Goal: Task Accomplishment & Management: Complete application form

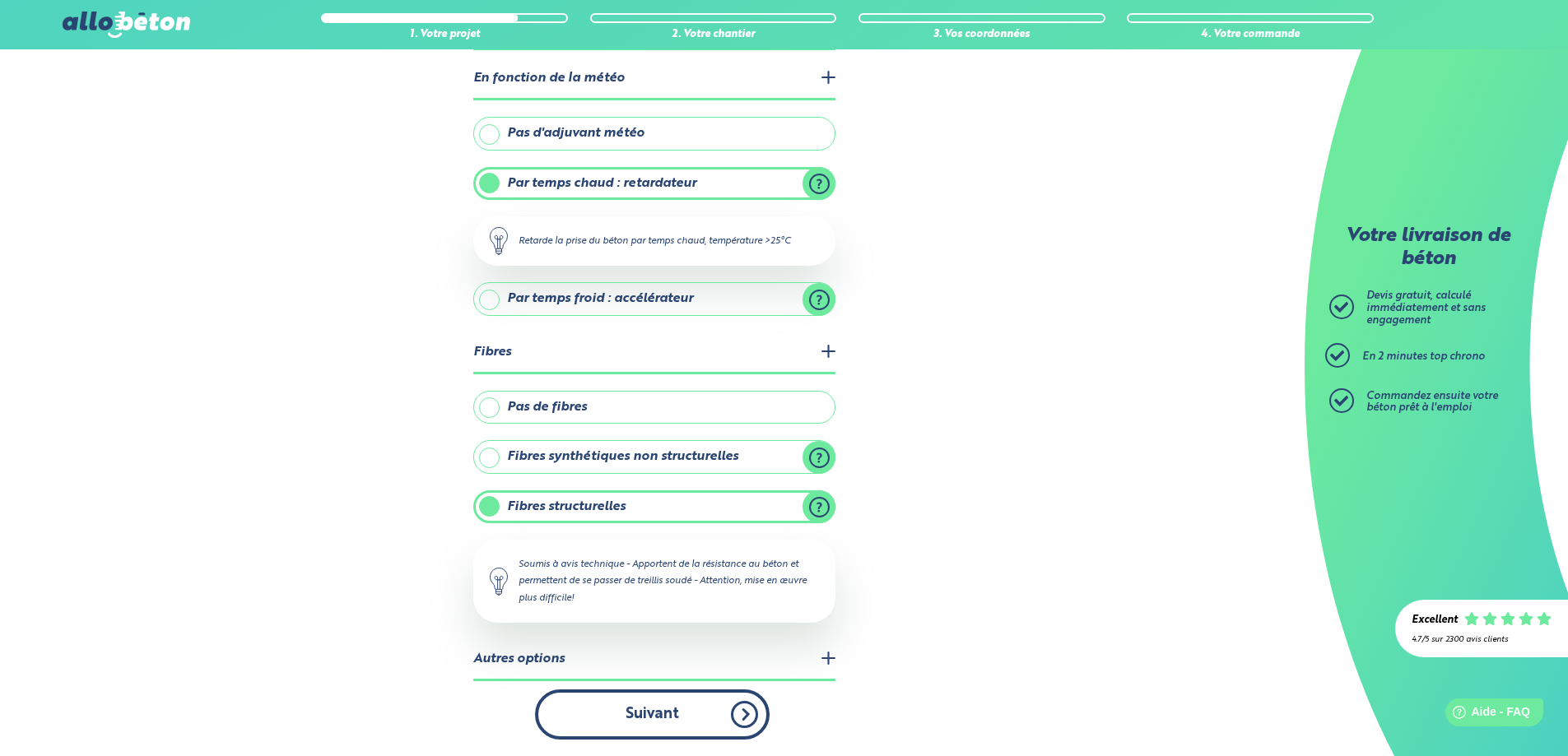
click at [735, 708] on button "Suivant" at bounding box center [652, 714] width 235 height 50
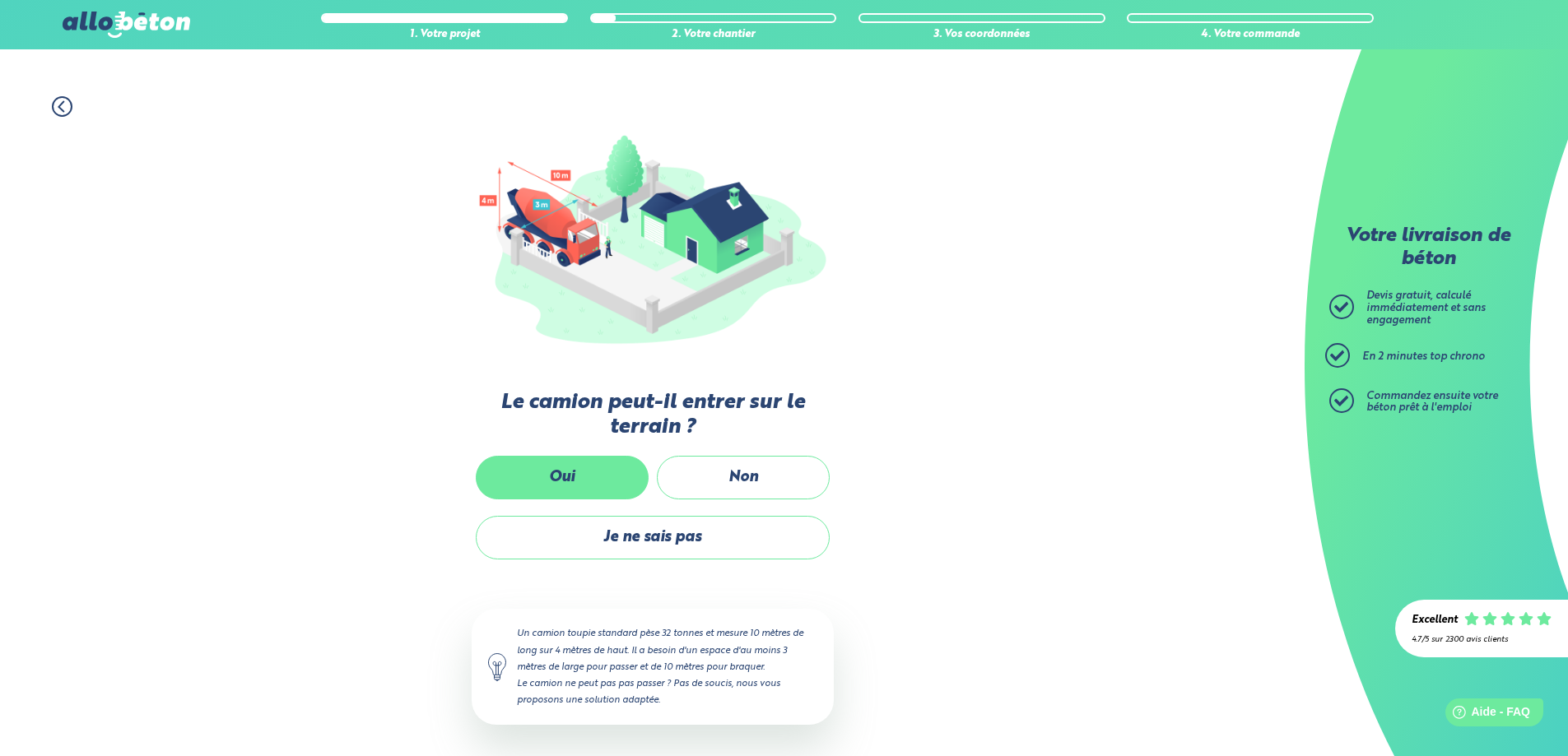
click at [553, 482] on label "Oui" at bounding box center [562, 477] width 173 height 43
click at [0, 0] on input "Oui" at bounding box center [0, 0] width 0 height 0
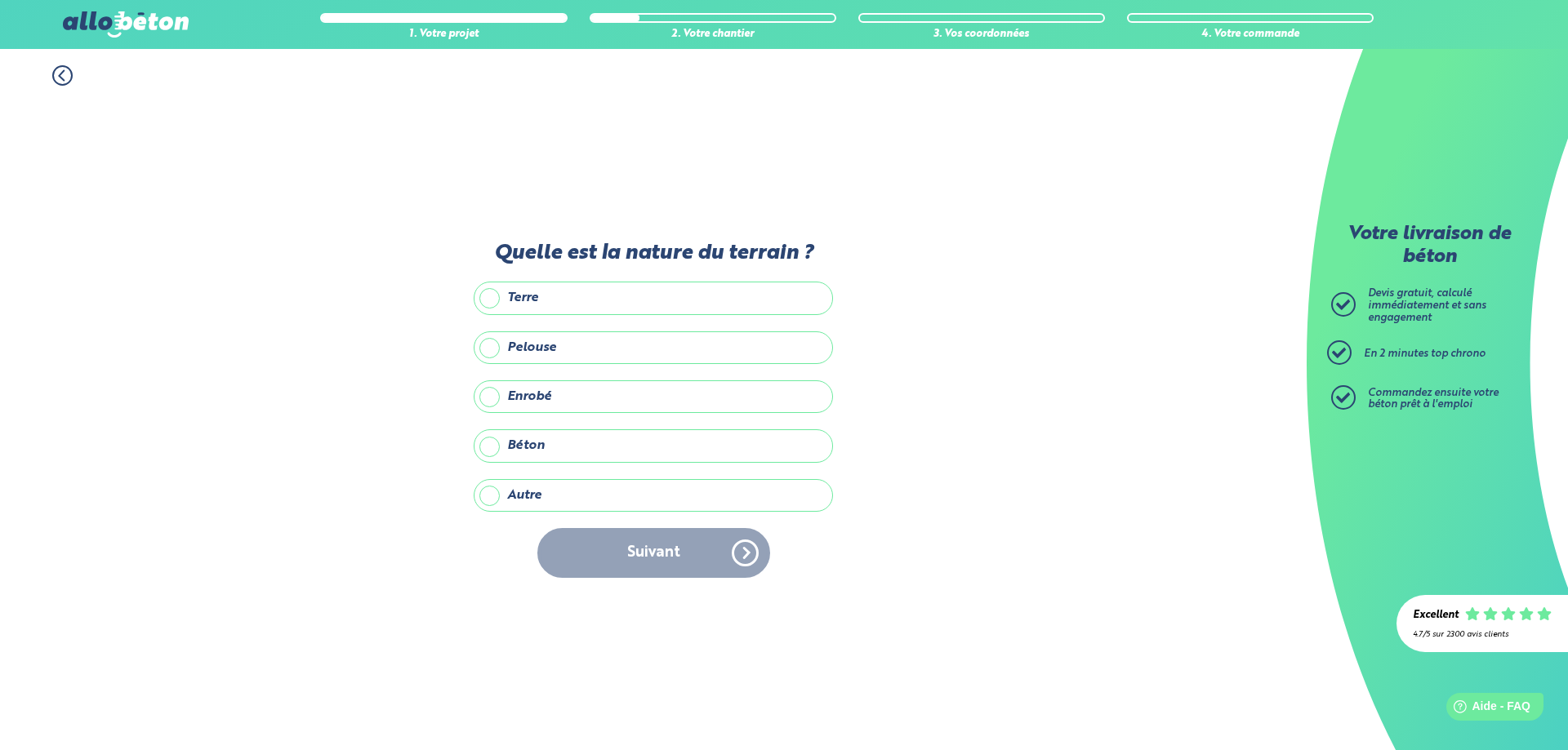
click at [484, 300] on label "Terre" at bounding box center [653, 298] width 359 height 33
click at [0, 0] on input "Terre" at bounding box center [0, 0] width 0 height 0
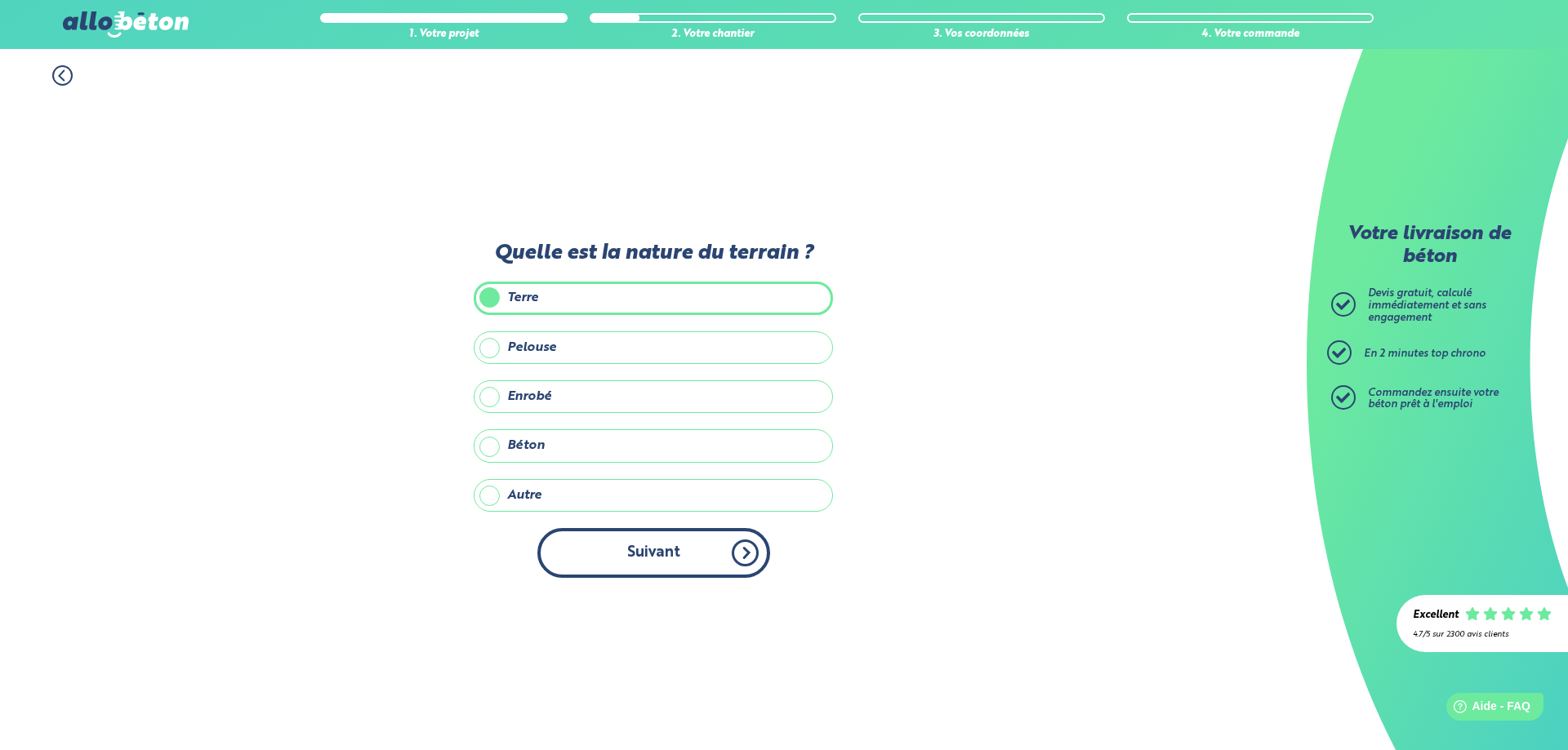
click at [640, 564] on button "Suivant" at bounding box center [653, 553] width 233 height 50
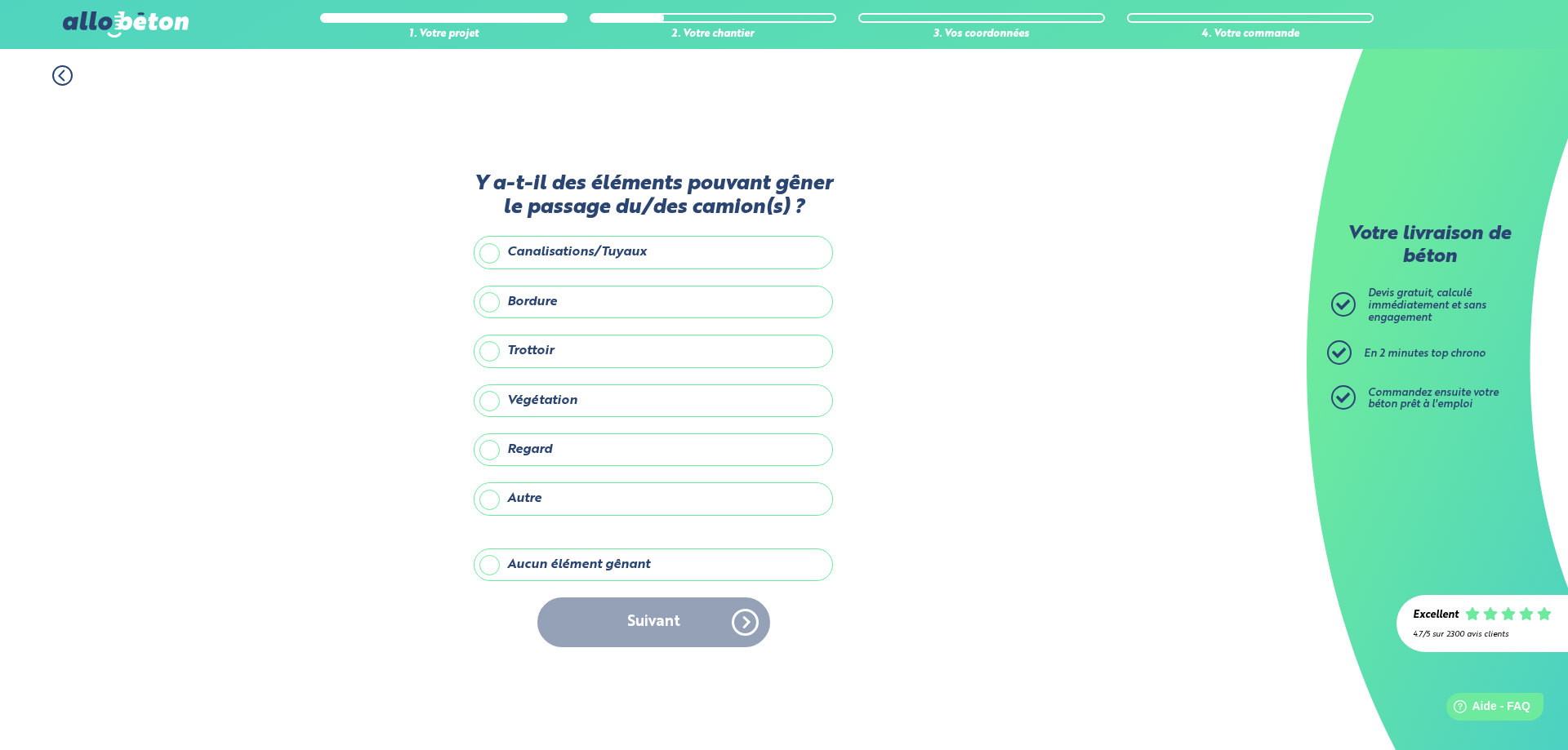
click at [490, 563] on label "Aucun élément gênant" at bounding box center [653, 564] width 359 height 33
click at [0, 0] on input "Aucun élément gênant" at bounding box center [0, 0] width 0 height 0
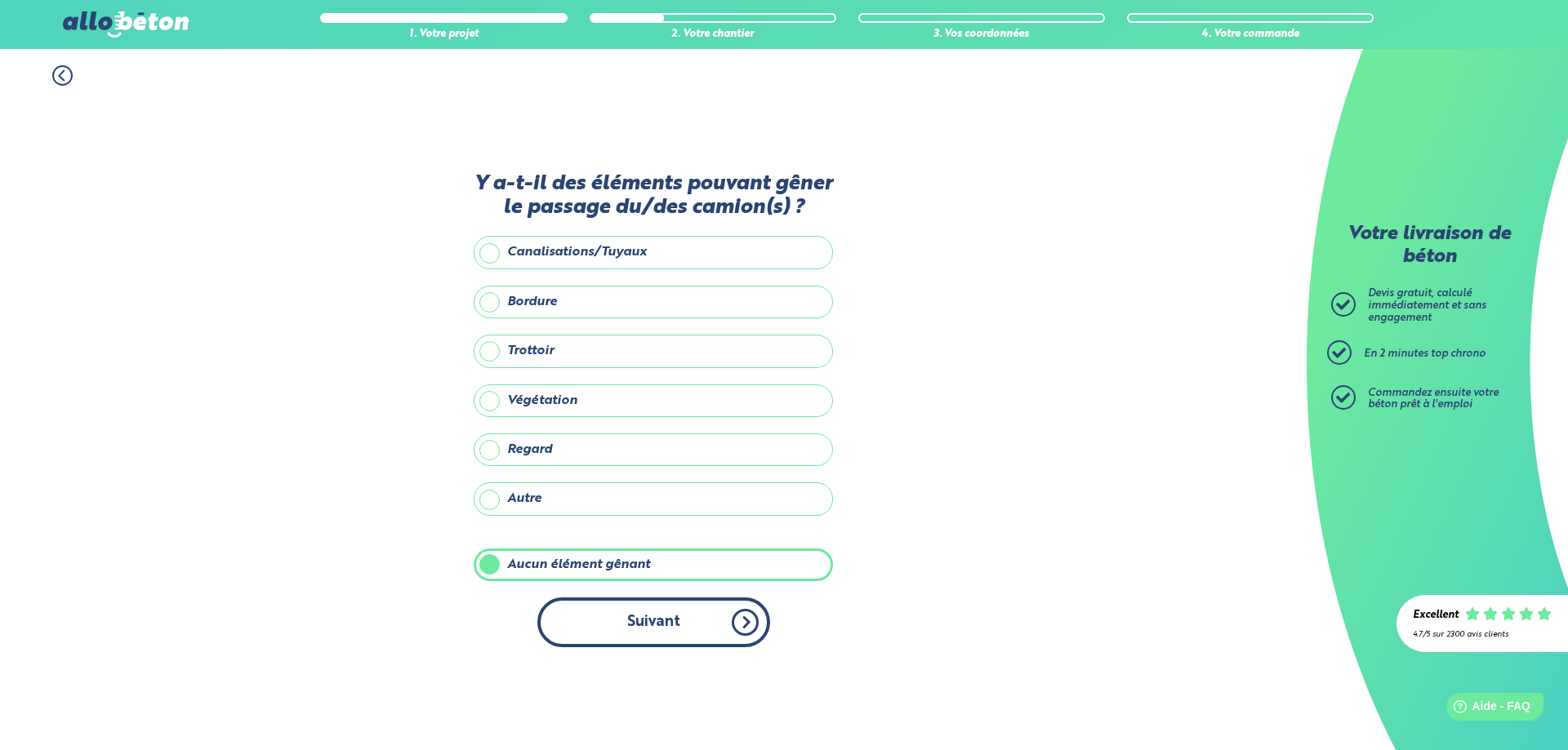
click at [634, 612] on button "Suivant" at bounding box center [653, 623] width 233 height 50
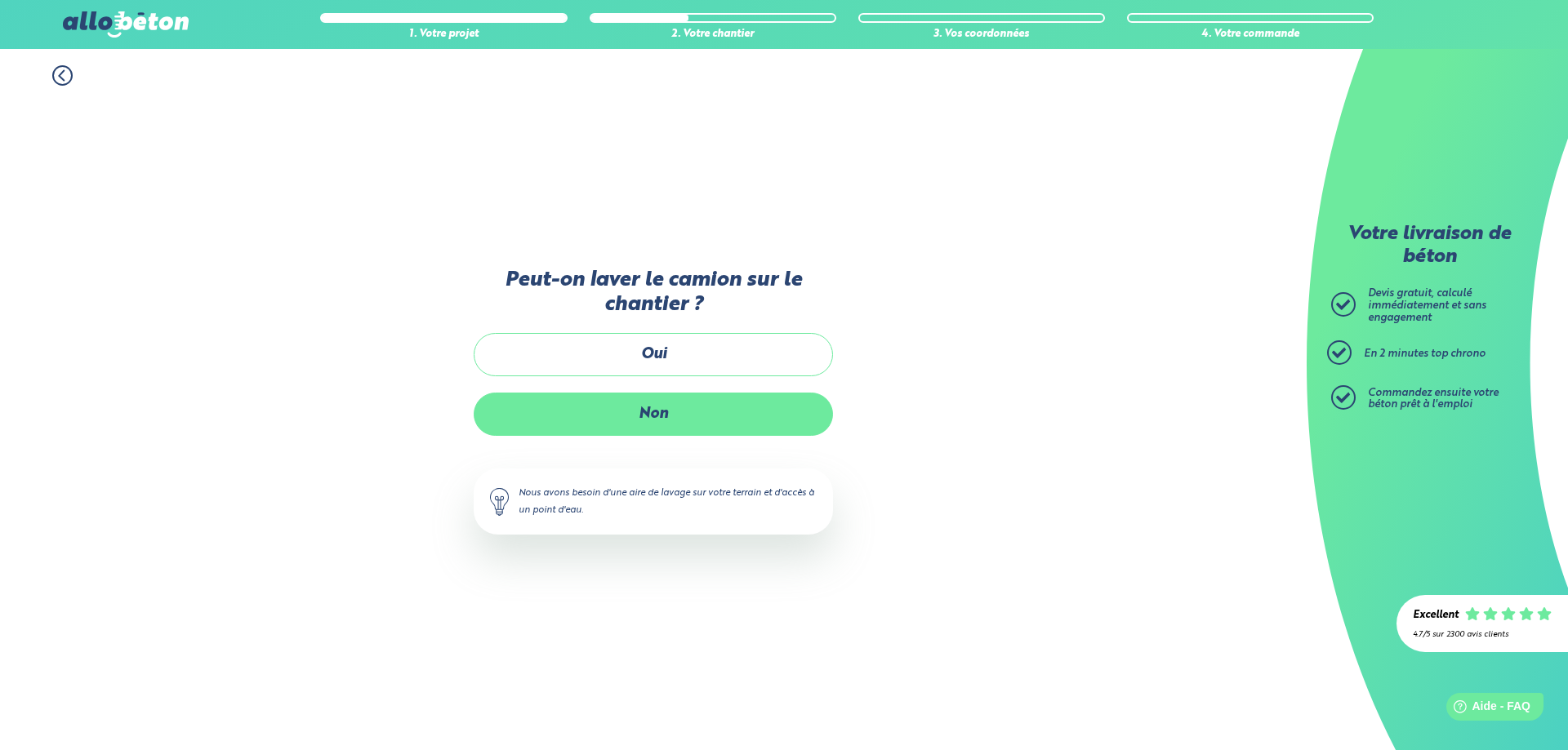
click at [647, 419] on label "Non" at bounding box center [653, 414] width 359 height 43
click at [0, 0] on input "Non" at bounding box center [0, 0] width 0 height 0
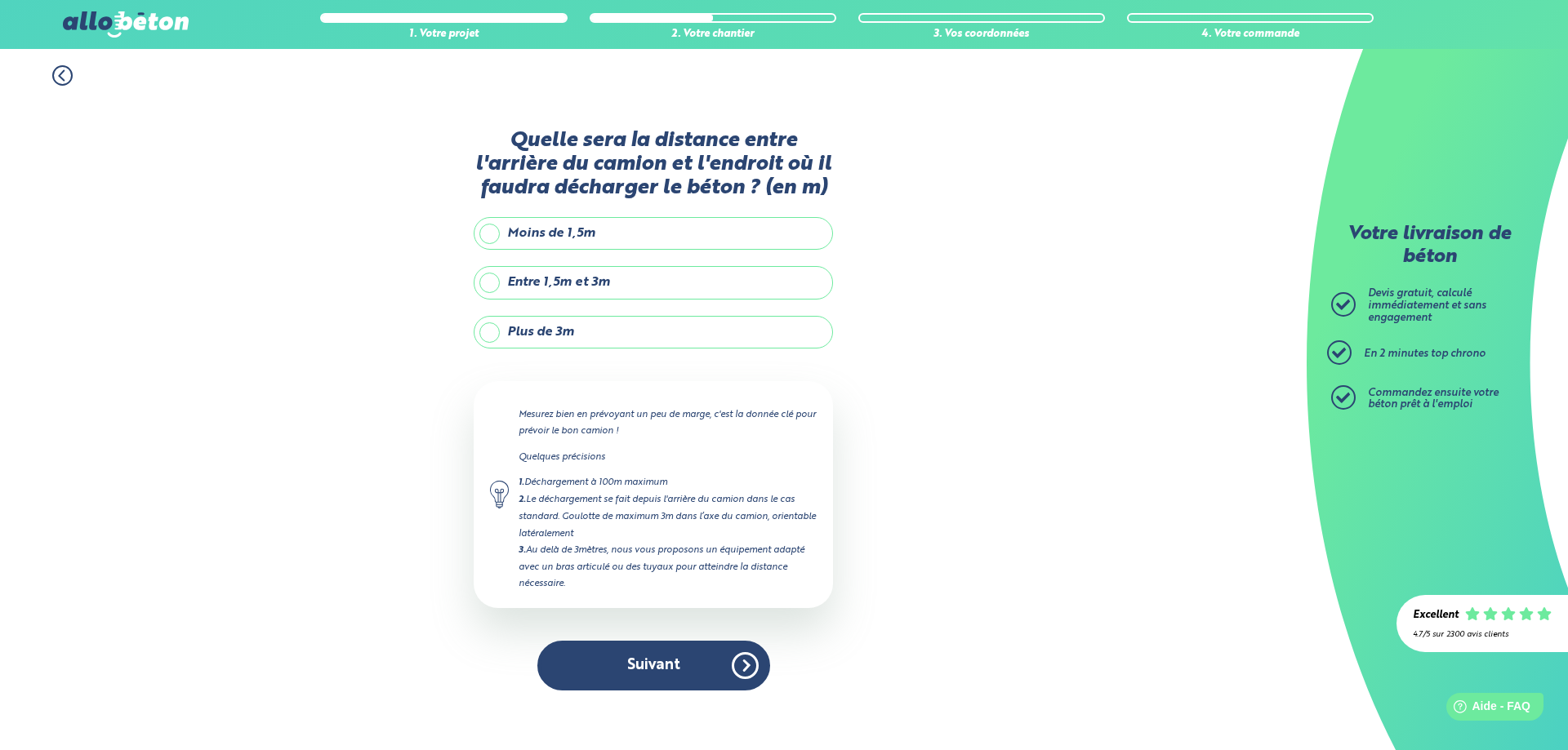
click at [485, 287] on label "Entre 1,5m et 3m" at bounding box center [653, 283] width 359 height 33
click at [0, 0] on input "Entre 1,5m et 3m" at bounding box center [0, 0] width 0 height 0
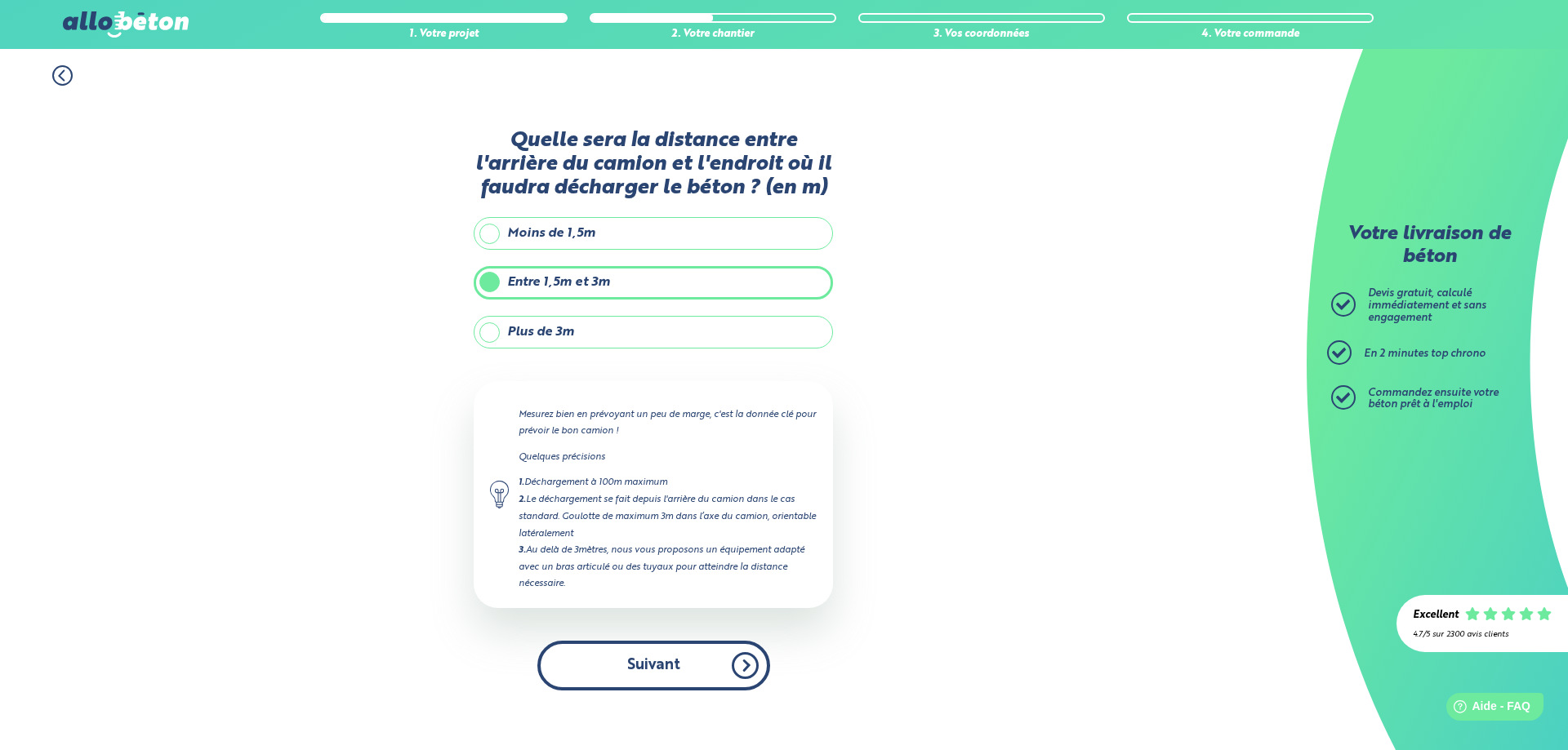
click at [620, 679] on button "Suivant" at bounding box center [653, 666] width 233 height 50
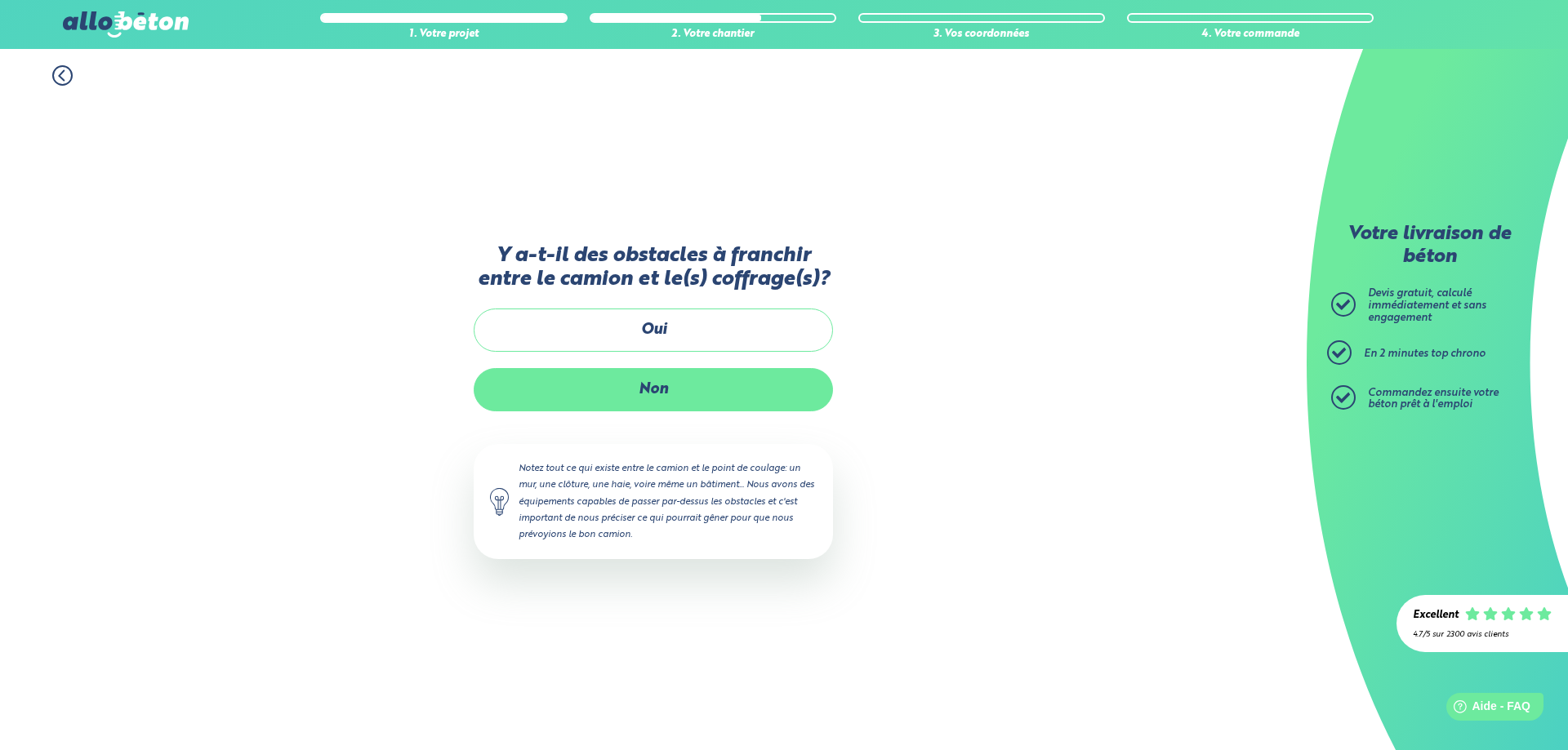
click at [646, 386] on label "Non" at bounding box center [653, 390] width 359 height 43
click at [0, 0] on input "Non" at bounding box center [0, 0] width 0 height 0
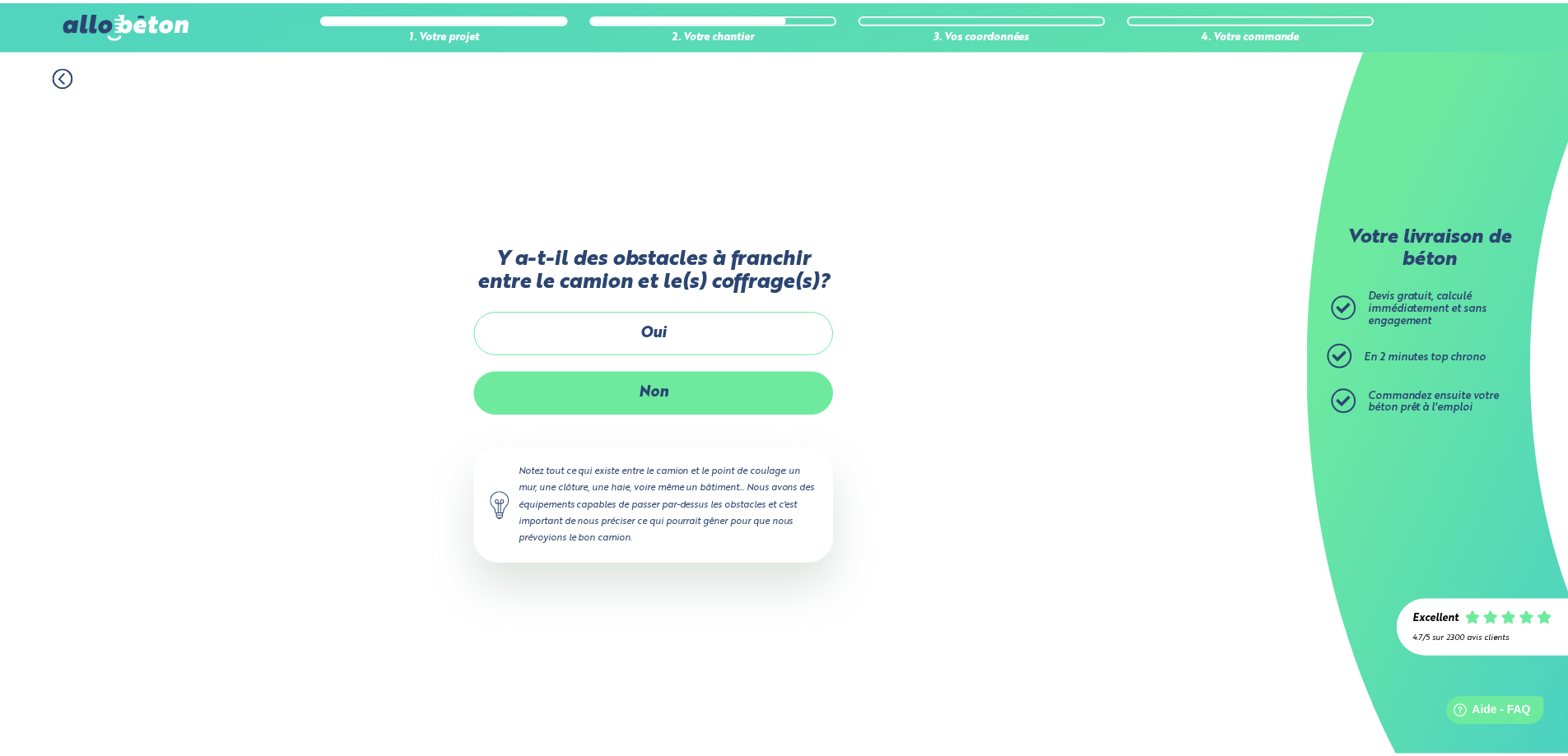
scroll to position [7, 0]
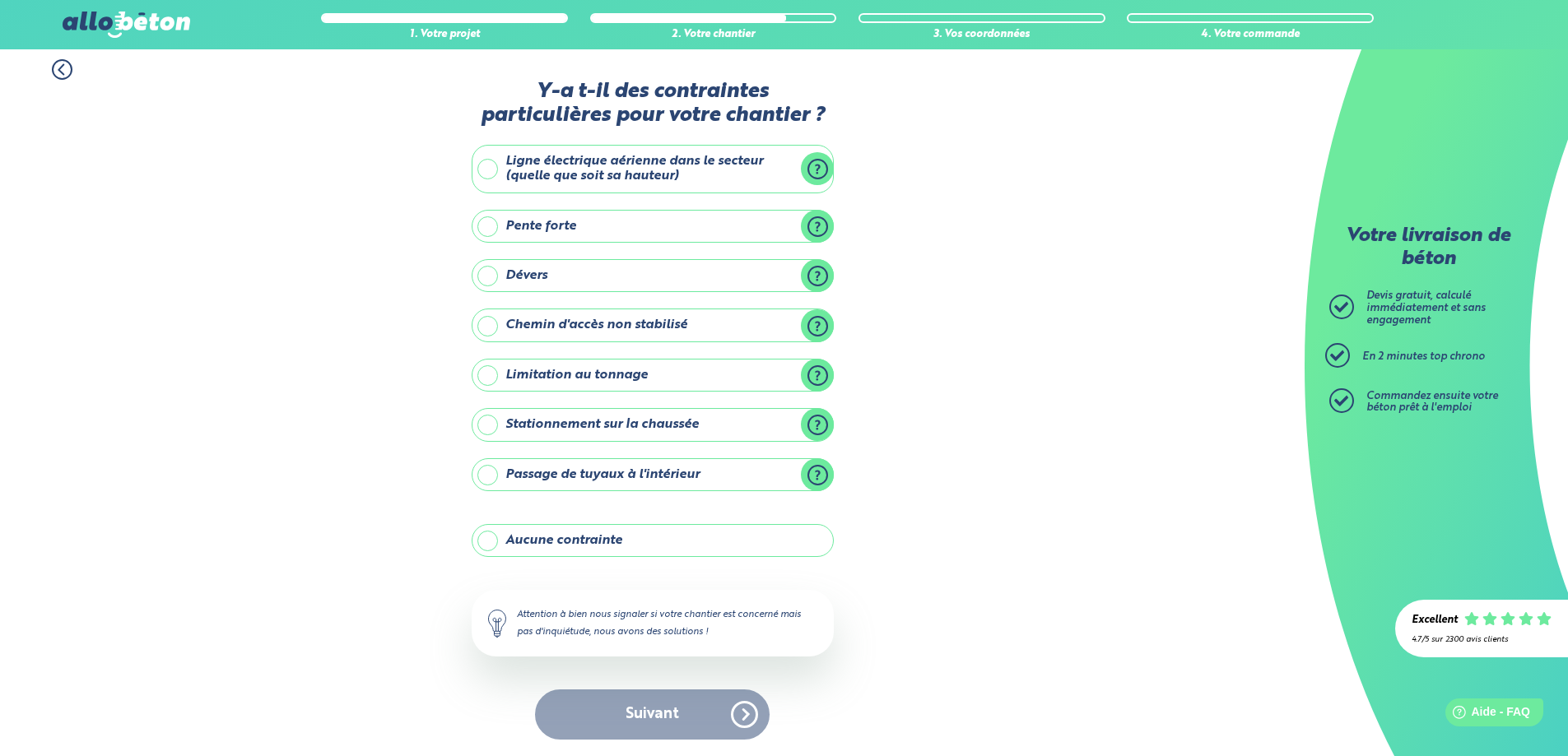
click at [487, 545] on label "Aucune contrainte" at bounding box center [652, 540] width 362 height 33
click at [0, 0] on input "Aucune contrainte" at bounding box center [0, 0] width 0 height 0
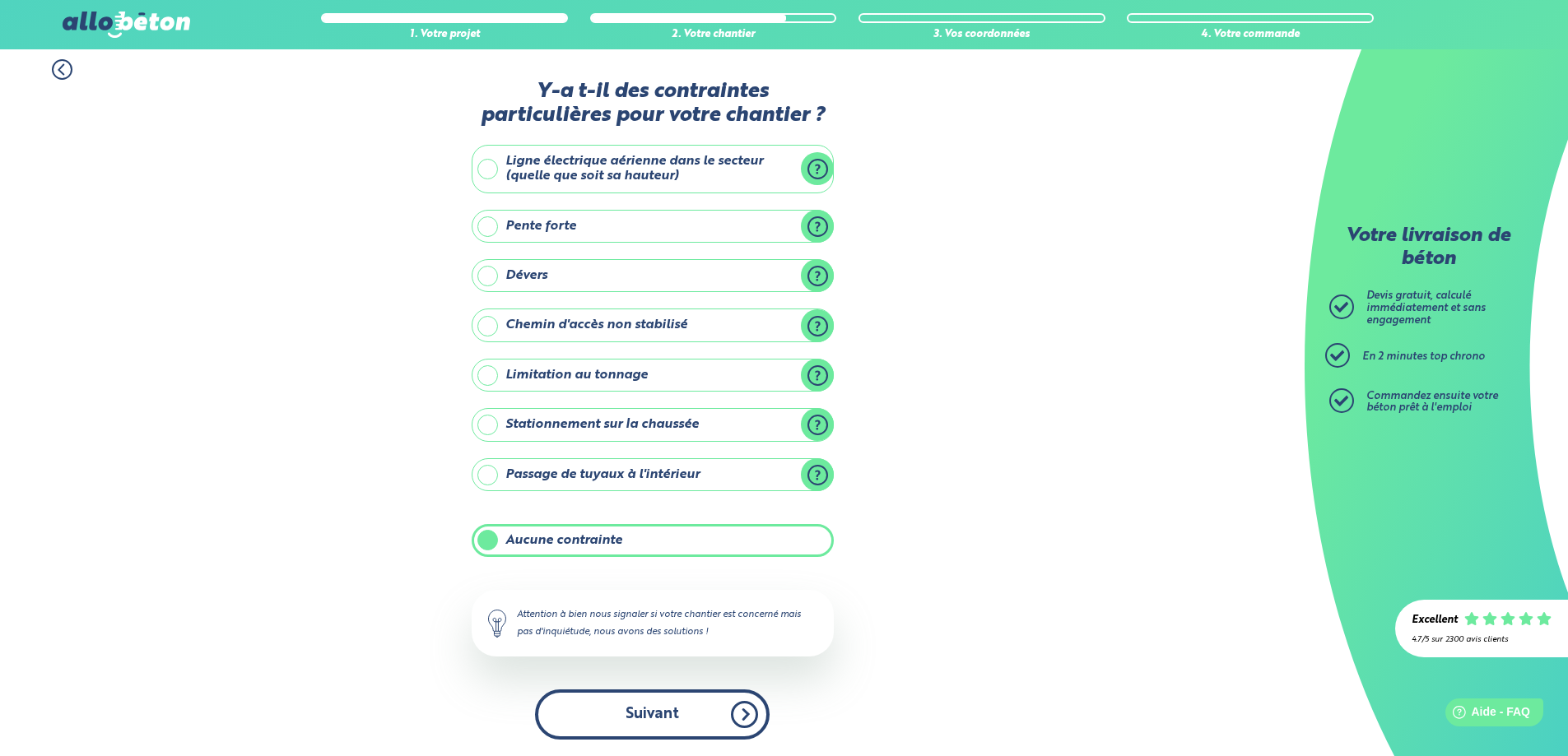
click at [609, 714] on button "Suivant" at bounding box center [652, 714] width 235 height 50
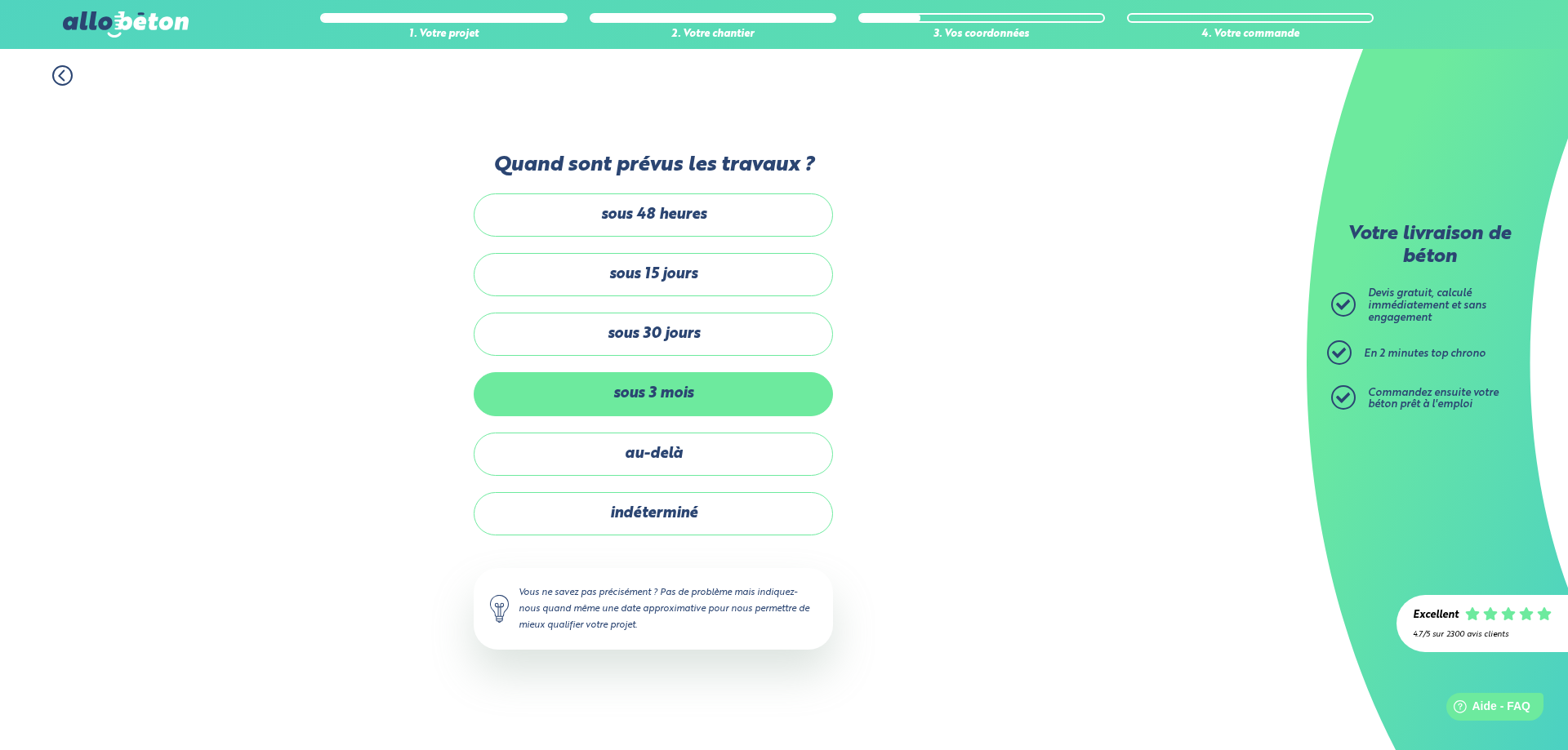
click at [574, 384] on label "sous 3 mois" at bounding box center [653, 393] width 359 height 43
click at [0, 0] on input "sous 3 mois" at bounding box center [0, 0] width 0 height 0
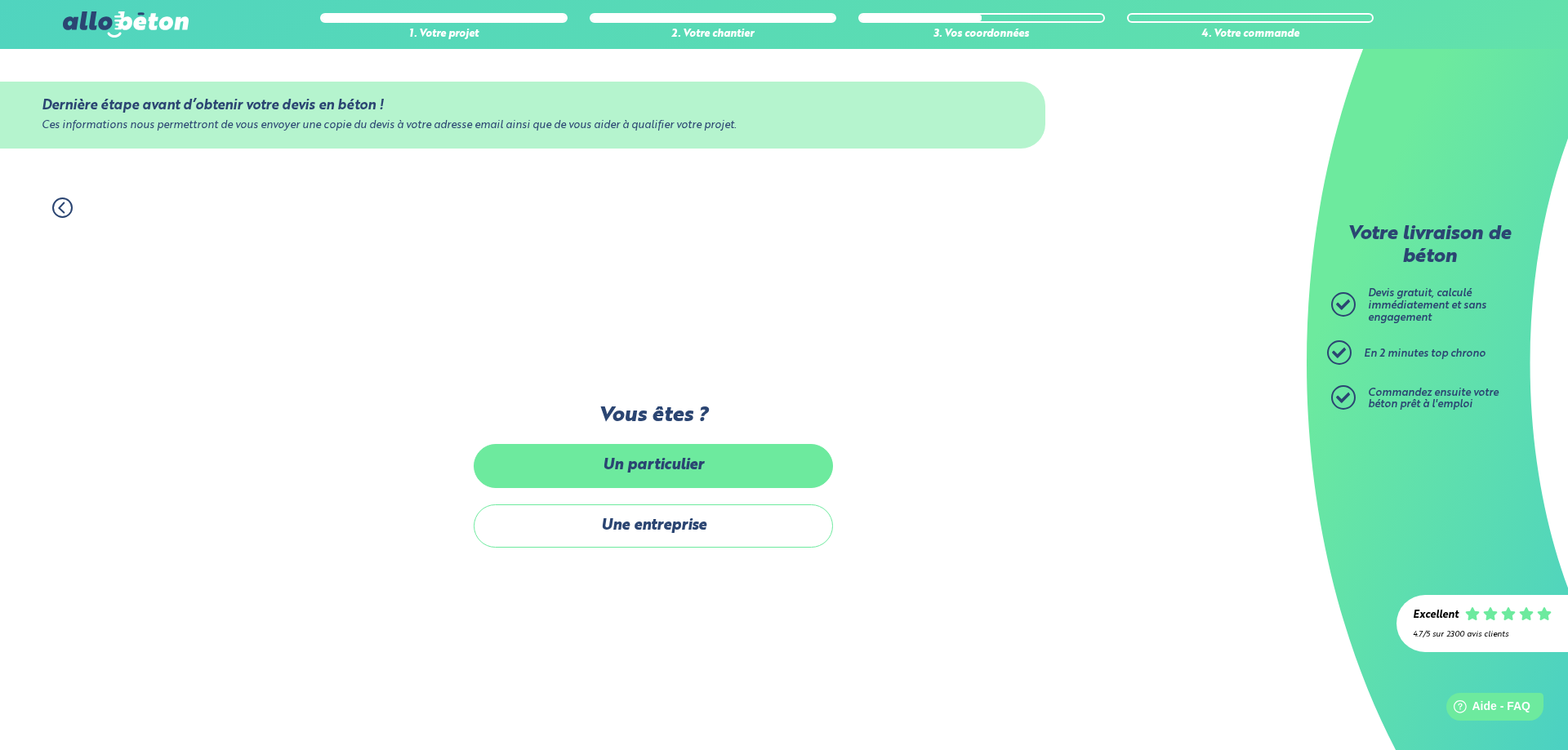
click at [627, 482] on label "Un particulier" at bounding box center [653, 466] width 359 height 43
click at [0, 0] on input "Un particulier" at bounding box center [0, 0] width 0 height 0
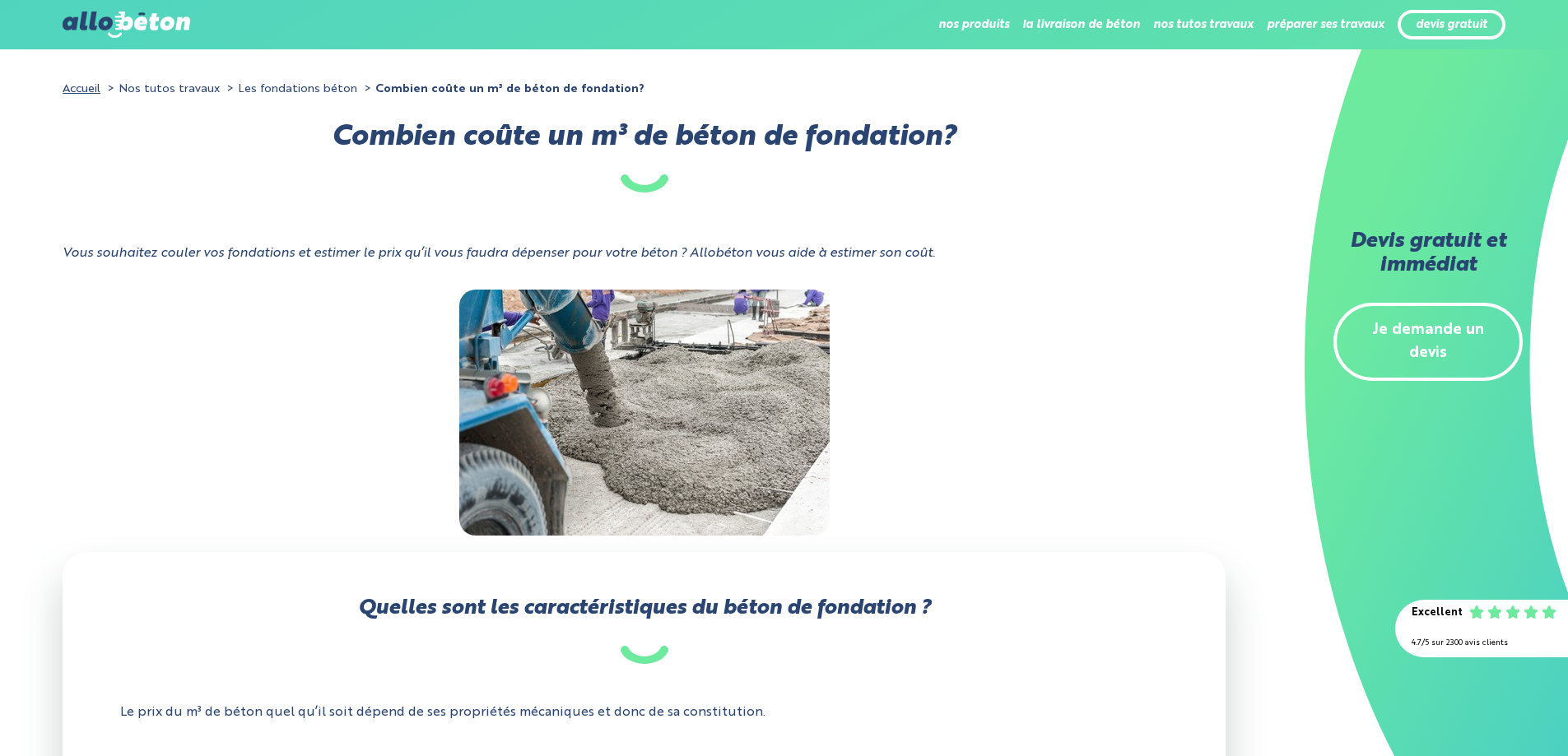
click at [140, 25] on img at bounding box center [126, 24] width 126 height 26
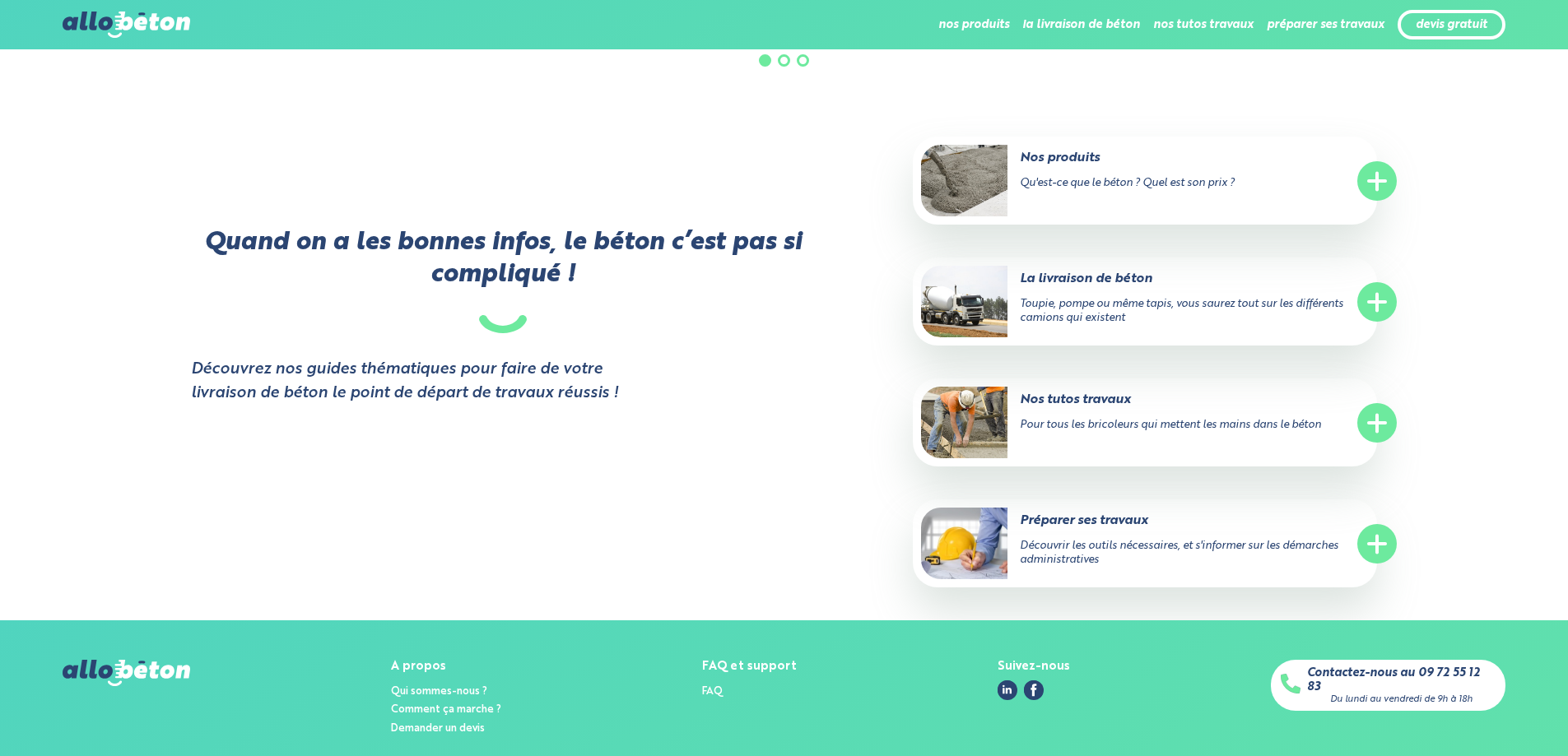
scroll to position [3246, 0]
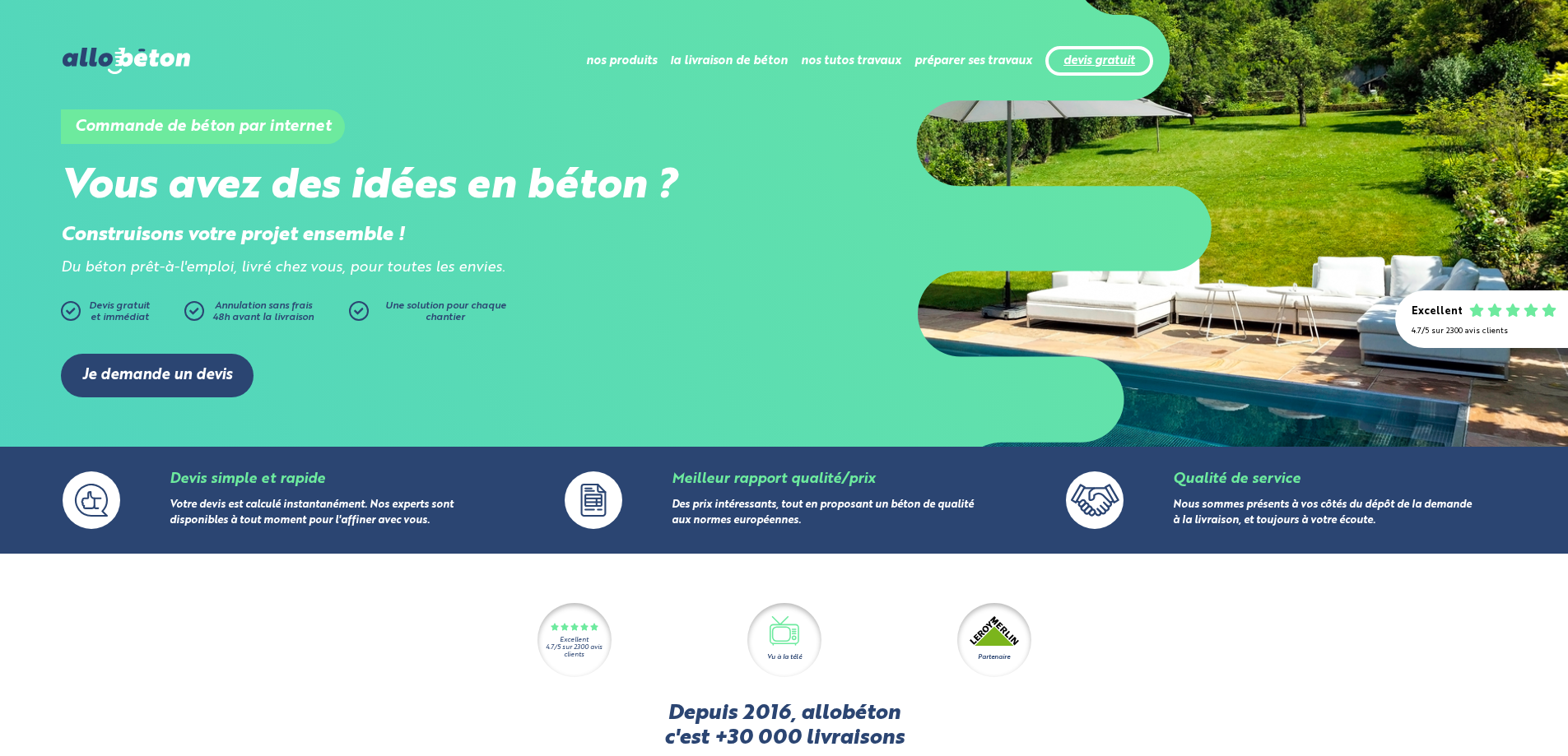
click at [1126, 58] on link "devis gratuit" at bounding box center [1099, 61] width 72 height 14
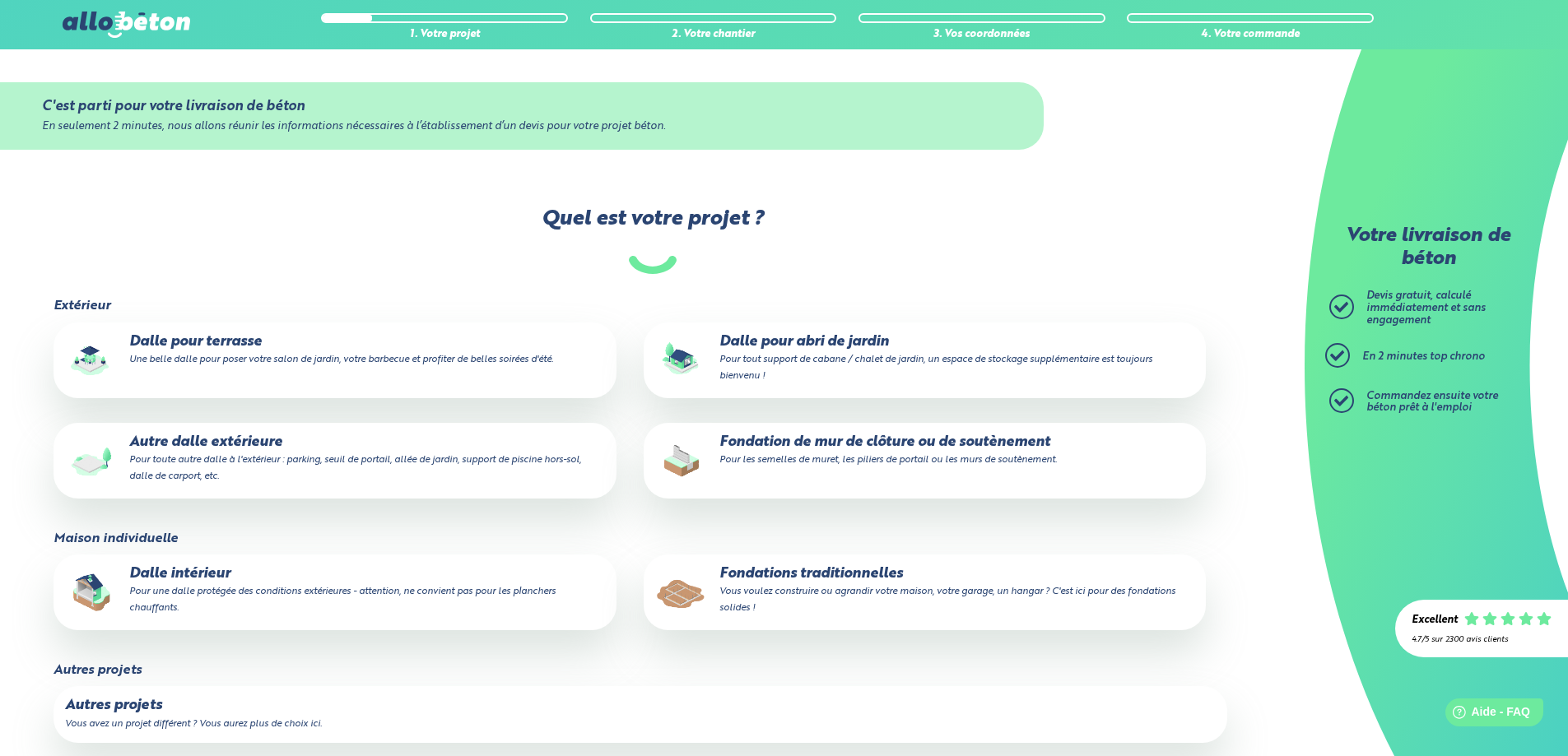
click at [232, 352] on p "Dalle pour terrasse Une belle dalle pour poser votre salon de jardin, votre bar…" at bounding box center [334, 351] width 539 height 33
click at [0, 0] on input "Dalle pour terrasse Une belle dalle pour poser votre salon de jardin, votre bar…" at bounding box center [0, 0] width 0 height 0
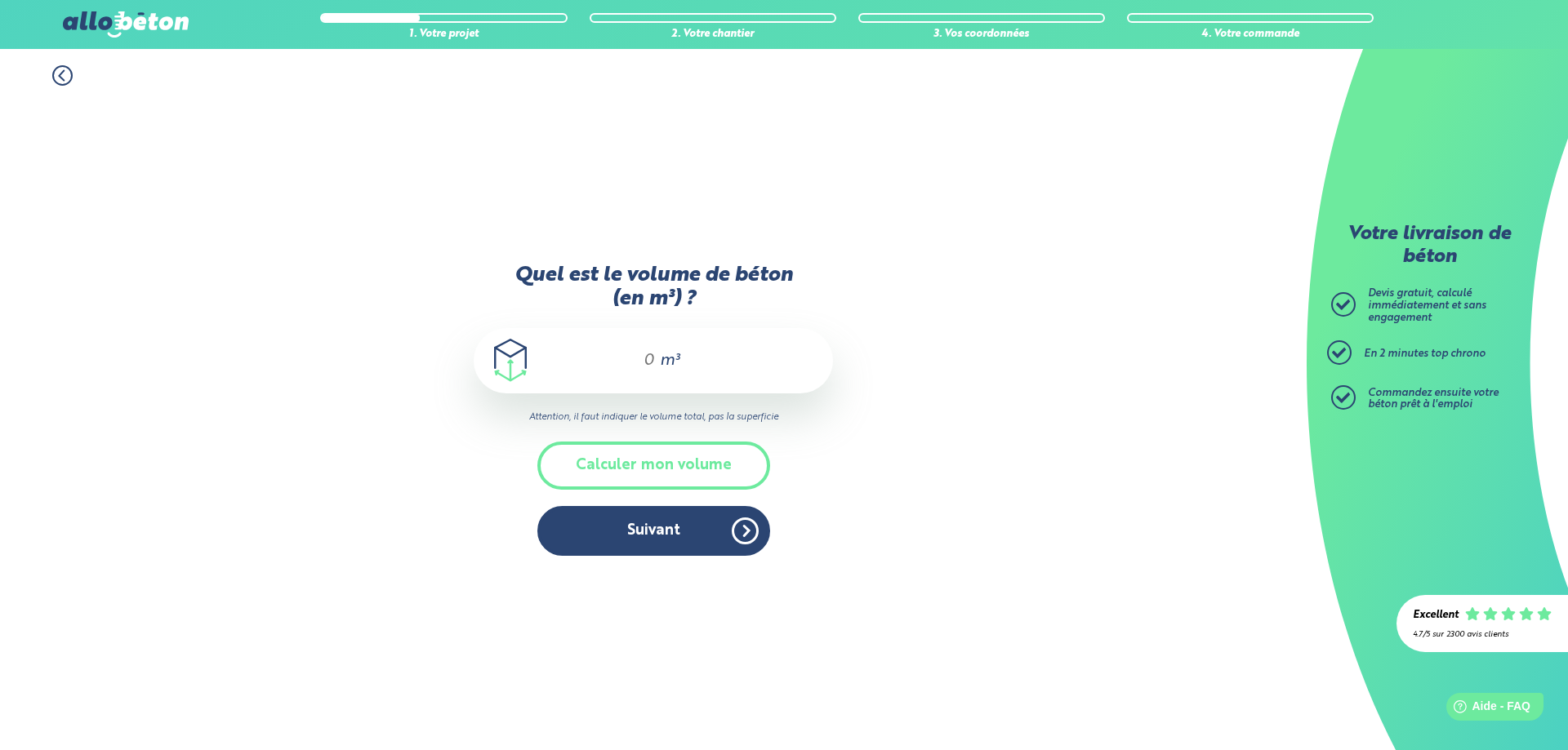
click at [631, 358] on input "Quel est le volume de béton (en m³) ?" at bounding box center [642, 361] width 28 height 20
type input "10"
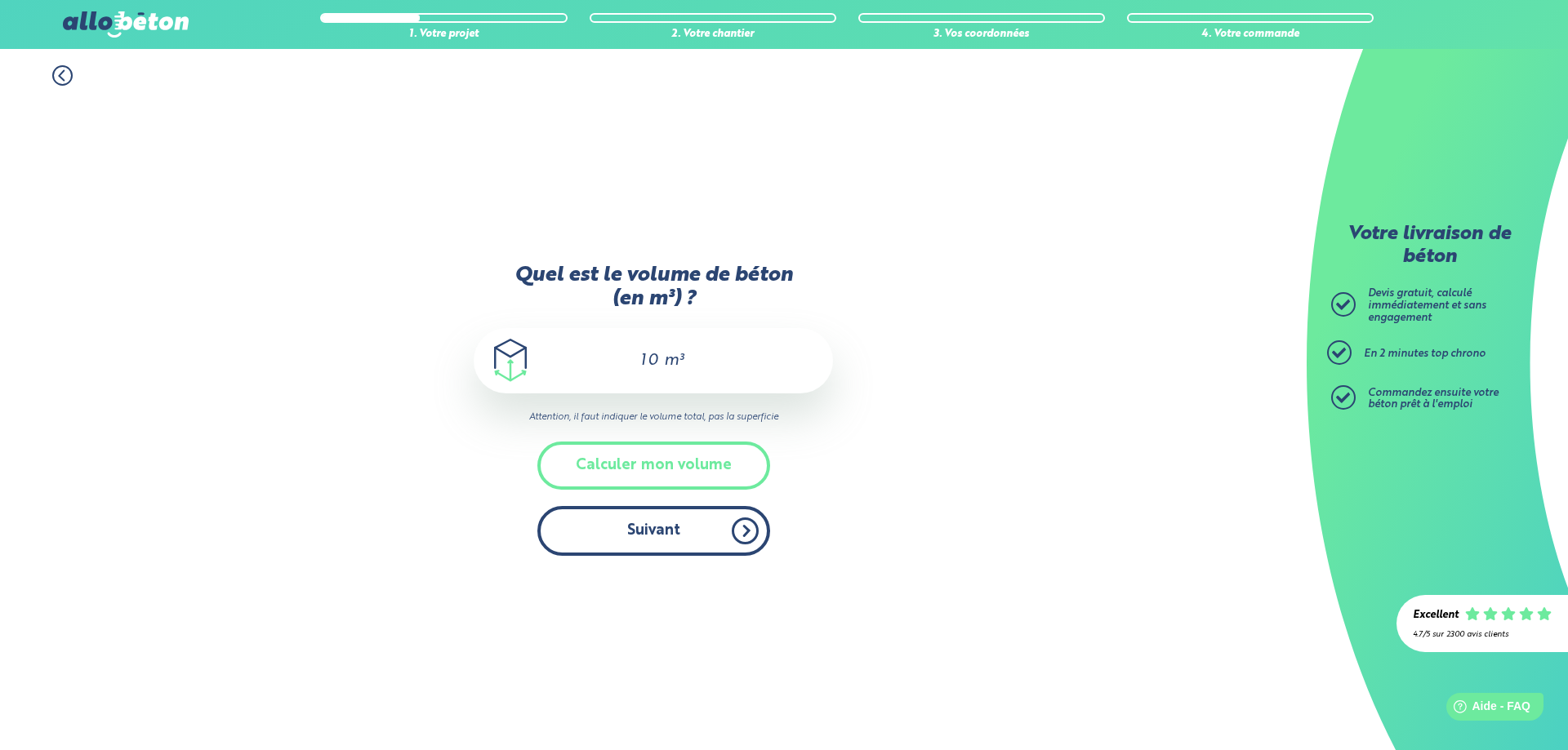
click at [665, 549] on button "Suivant" at bounding box center [653, 531] width 233 height 50
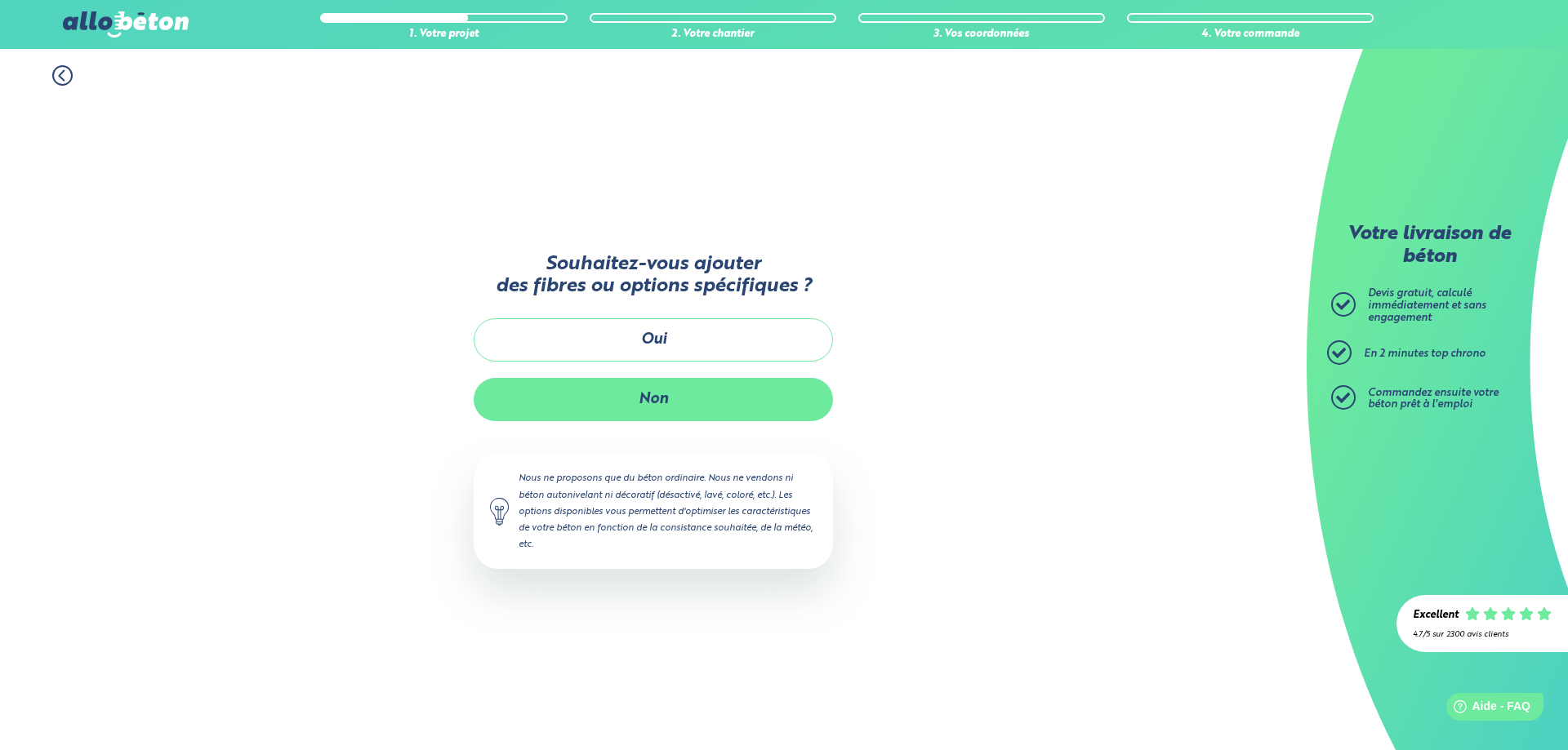
click at [652, 398] on button "Non" at bounding box center [653, 399] width 359 height 43
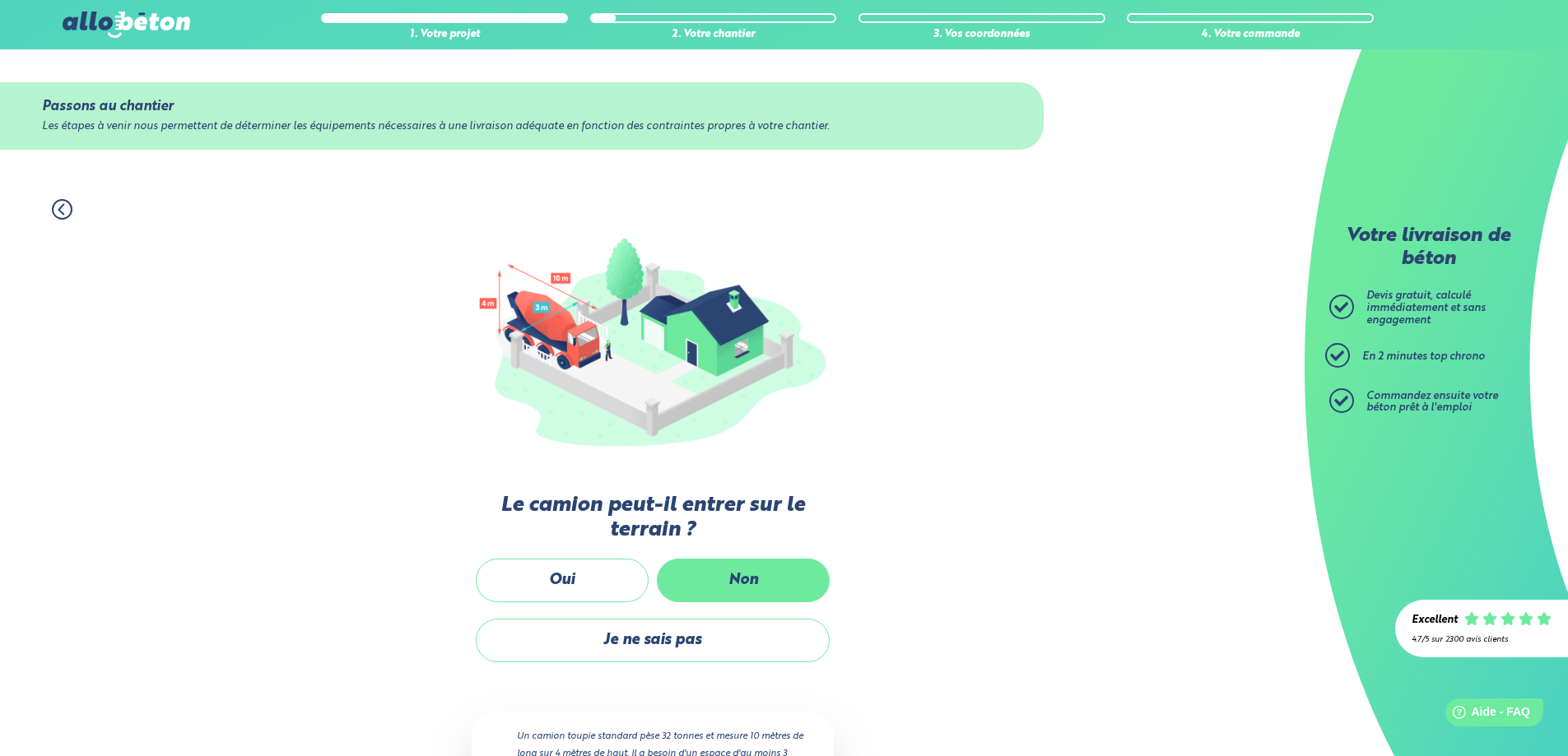
click at [711, 583] on label "Non" at bounding box center [743, 580] width 173 height 43
click at [0, 0] on input "Non" at bounding box center [0, 0] width 0 height 0
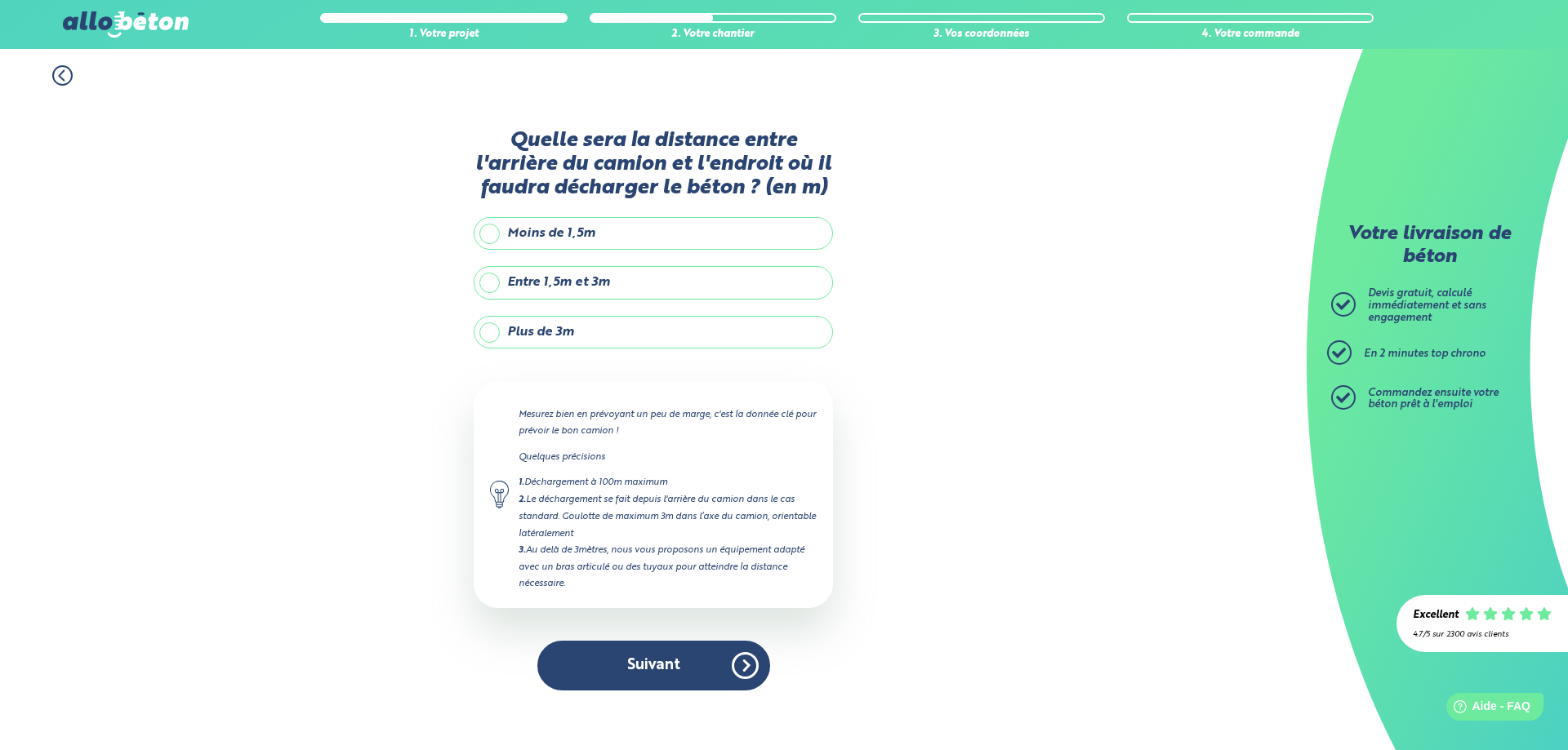
click at [561, 272] on label "Entre 1,5m et 3m" at bounding box center [653, 283] width 359 height 33
click at [0, 0] on input "Entre 1,5m et 3m" at bounding box center [0, 0] width 0 height 0
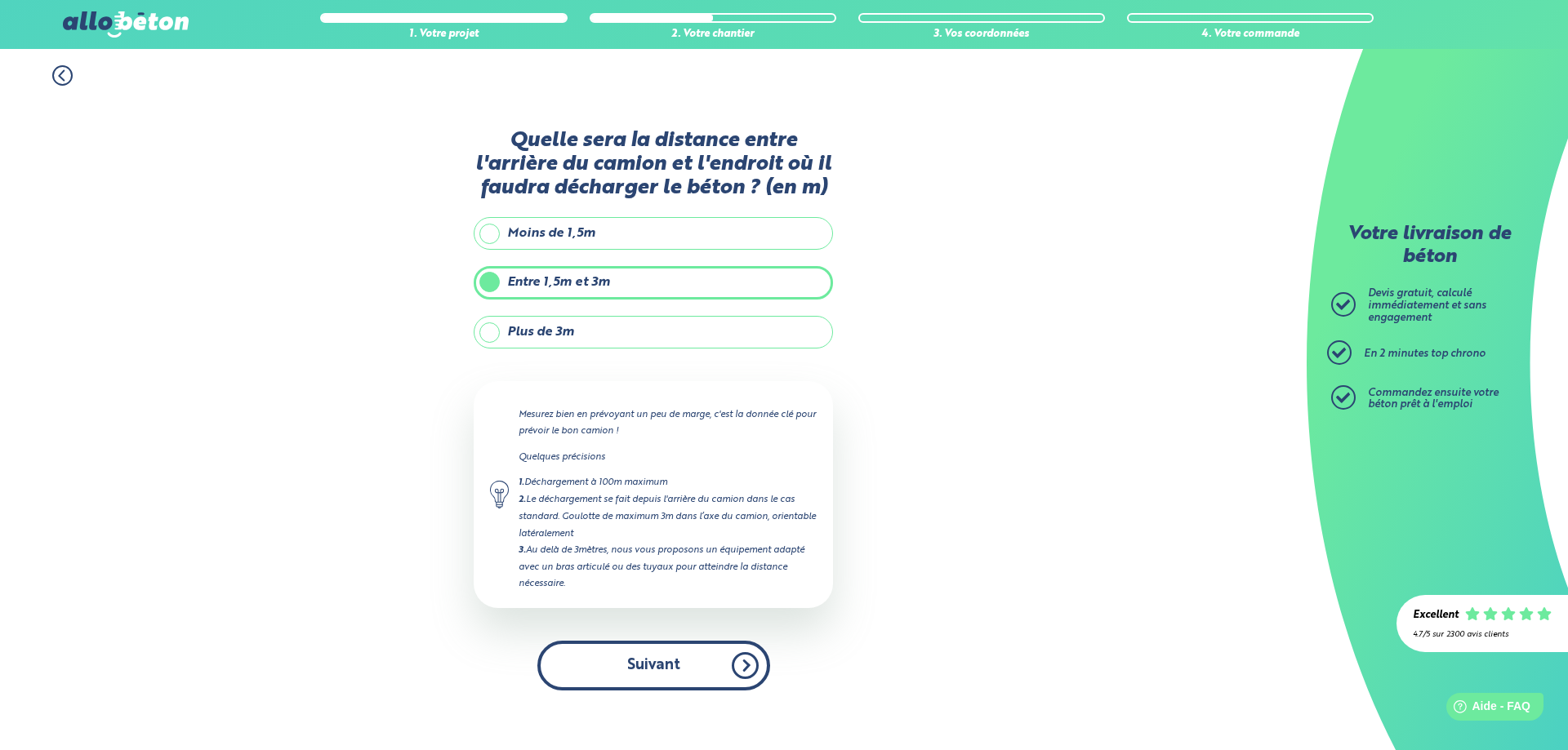
click at [648, 676] on button "Suivant" at bounding box center [653, 666] width 233 height 50
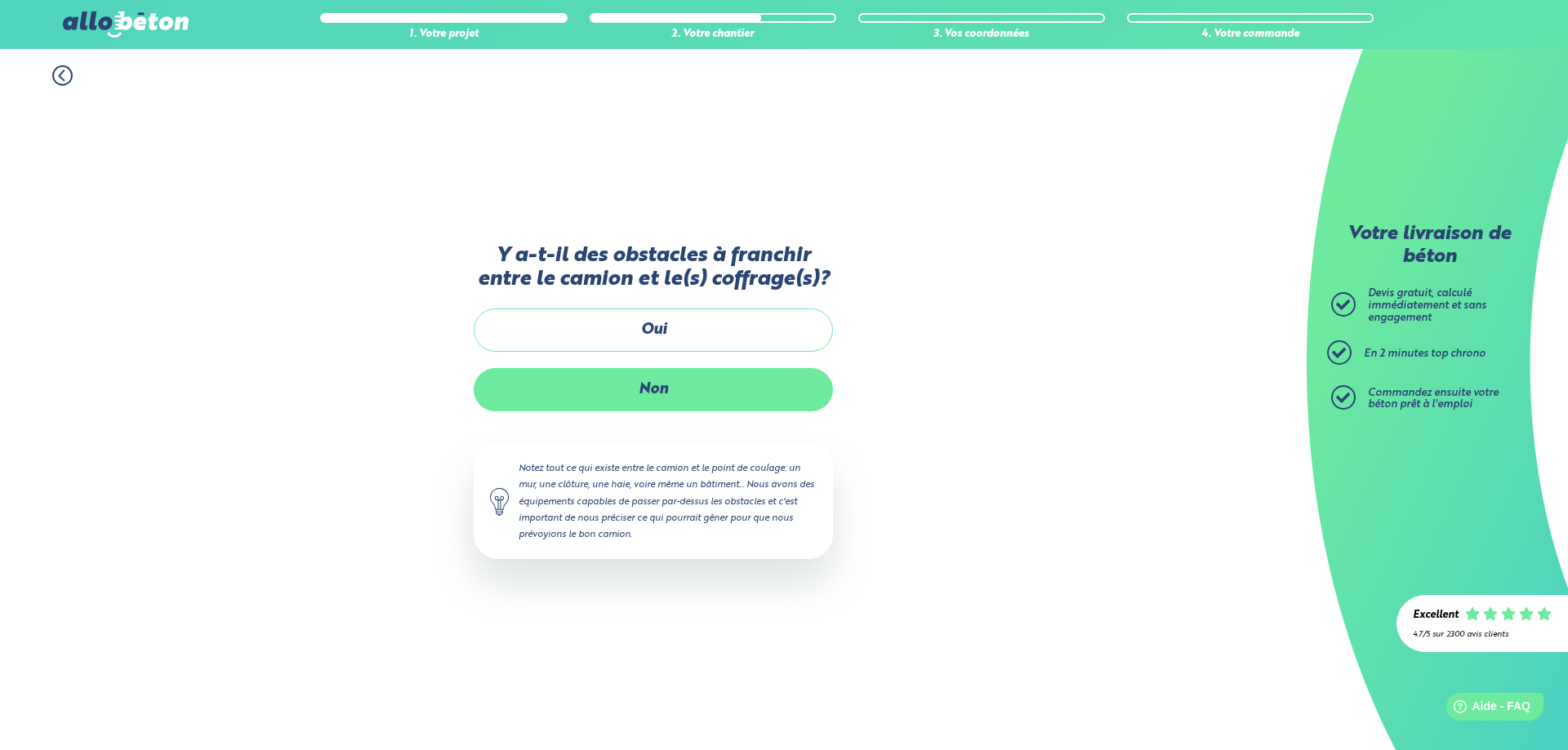
click at [656, 391] on label "Non" at bounding box center [653, 390] width 359 height 43
click at [0, 0] on input "Non" at bounding box center [0, 0] width 0 height 0
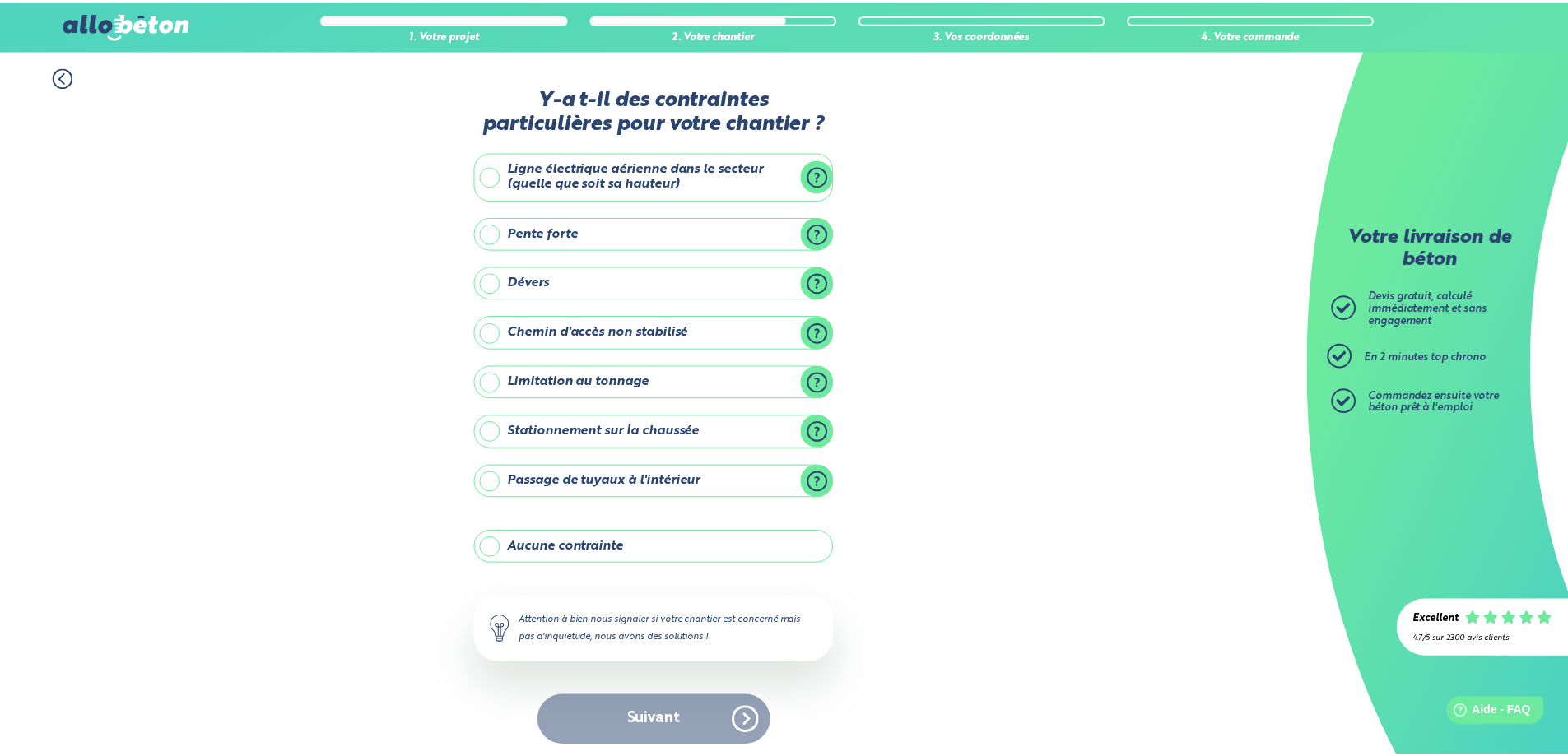
scroll to position [7, 0]
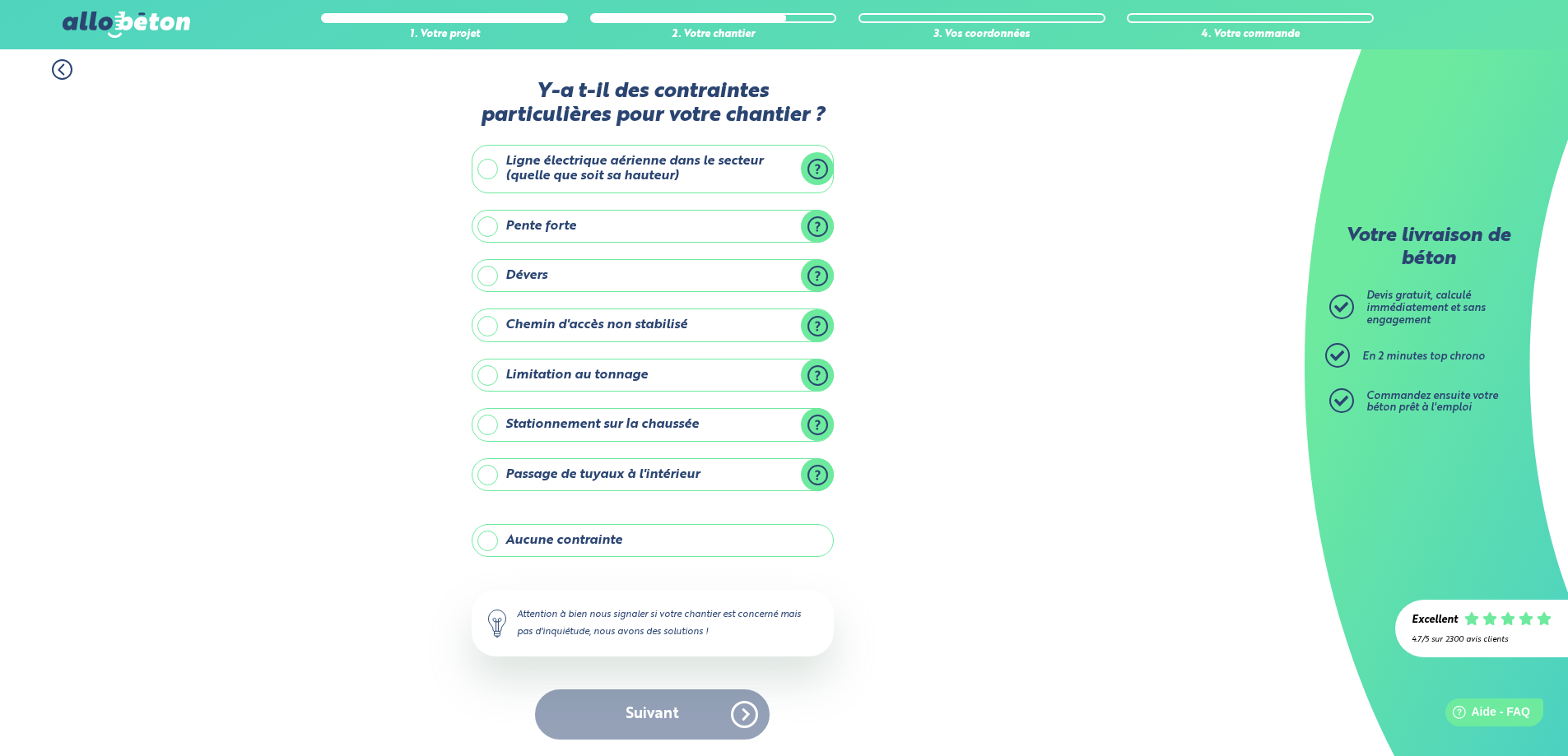
click at [575, 545] on label "Aucune contrainte" at bounding box center [652, 540] width 362 height 33
click at [0, 0] on input "Aucune contrainte" at bounding box center [0, 0] width 0 height 0
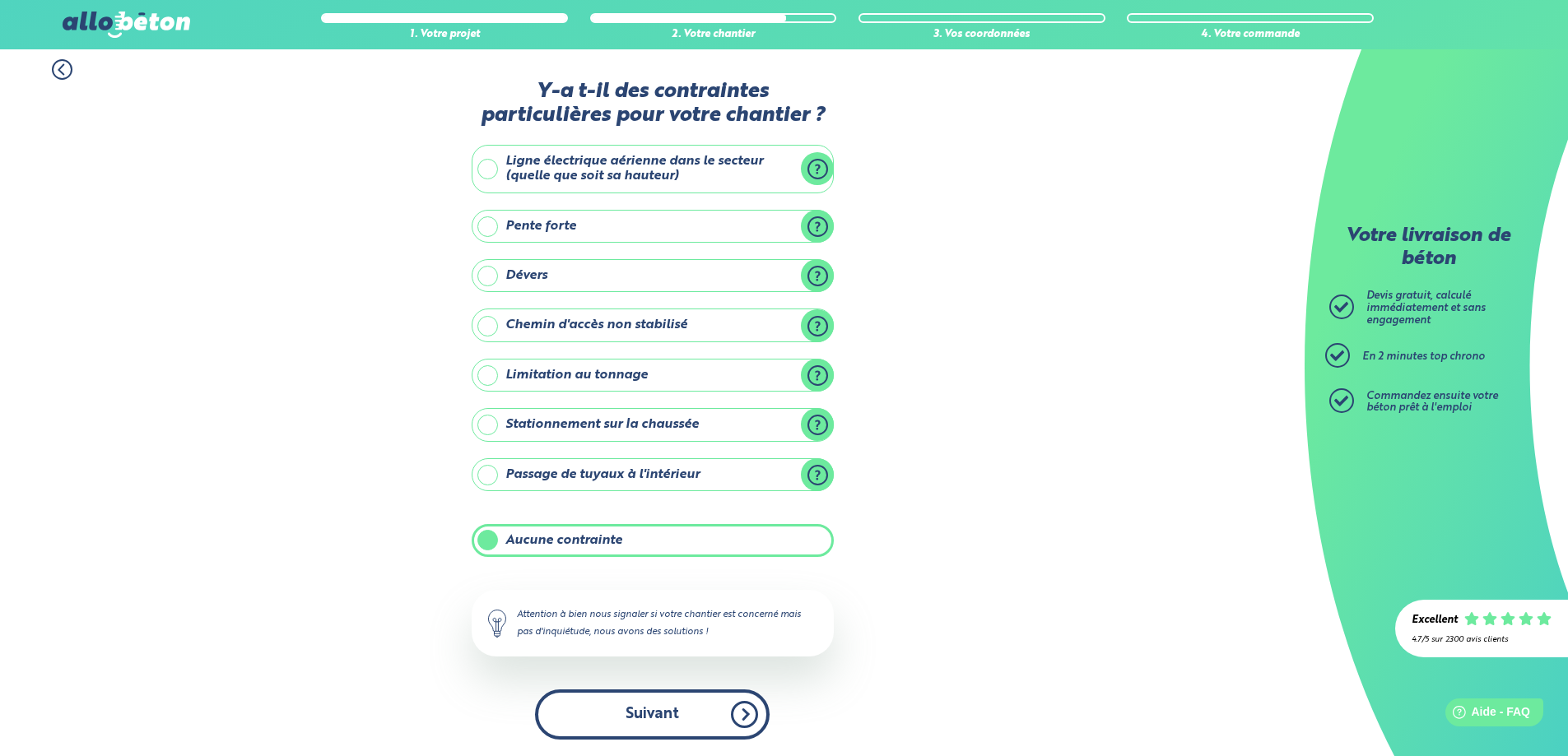
click at [599, 712] on button "Suivant" at bounding box center [652, 714] width 235 height 50
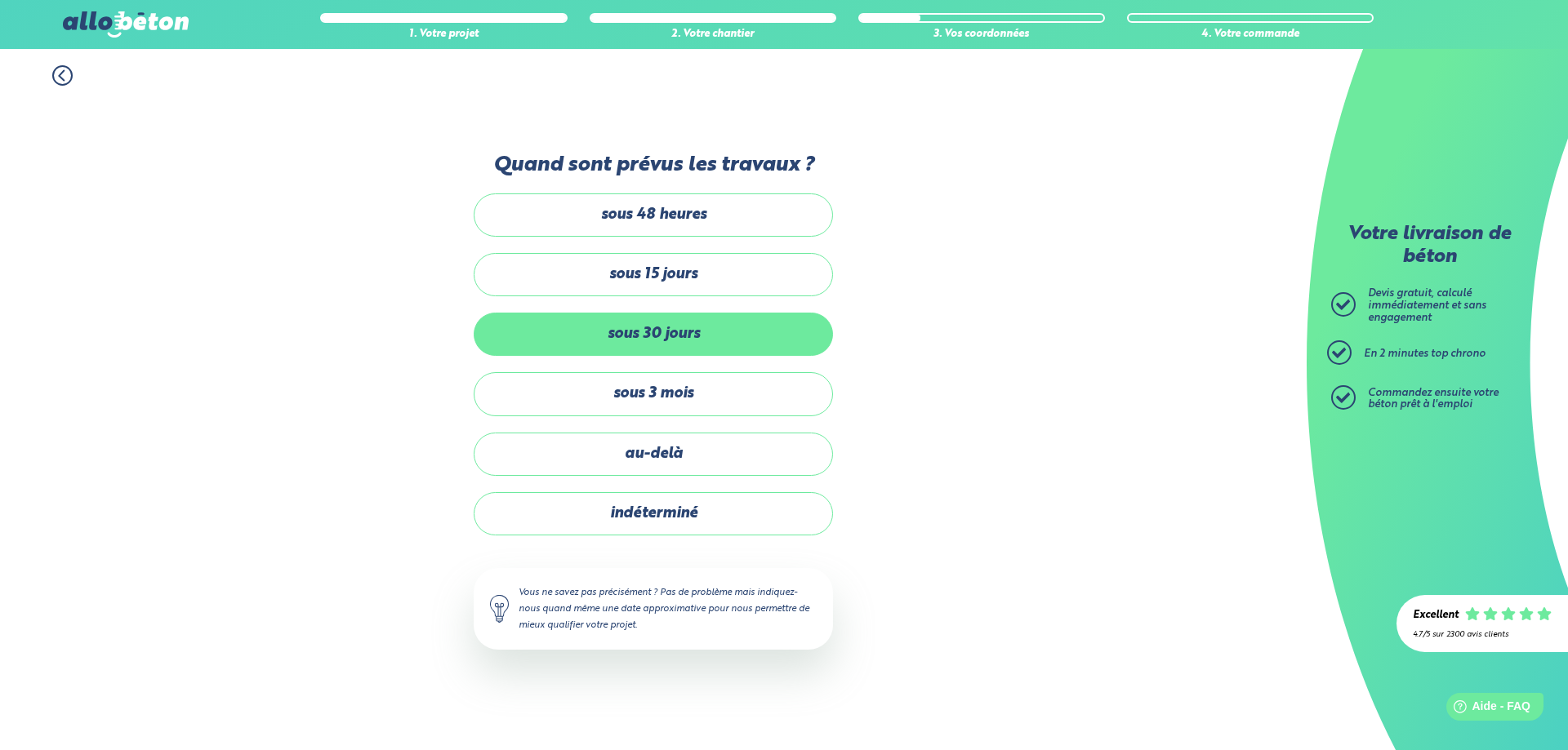
click at [655, 331] on label "sous 30 jours" at bounding box center [653, 334] width 359 height 43
click at [0, 0] on input "sous 30 jours" at bounding box center [0, 0] width 0 height 0
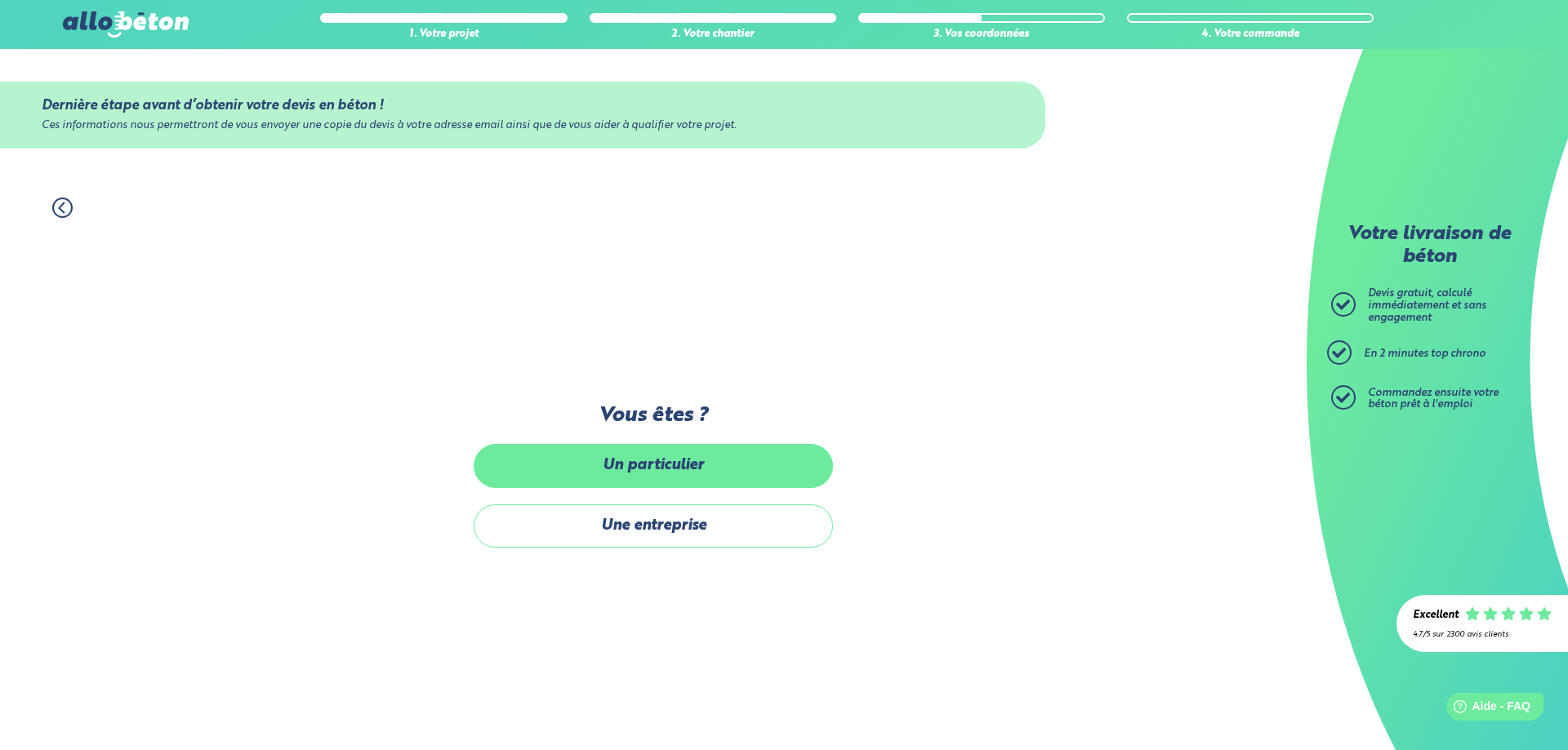
click at [629, 470] on label "Un particulier" at bounding box center [653, 466] width 359 height 43
click at [0, 0] on input "Un particulier" at bounding box center [0, 0] width 0 height 0
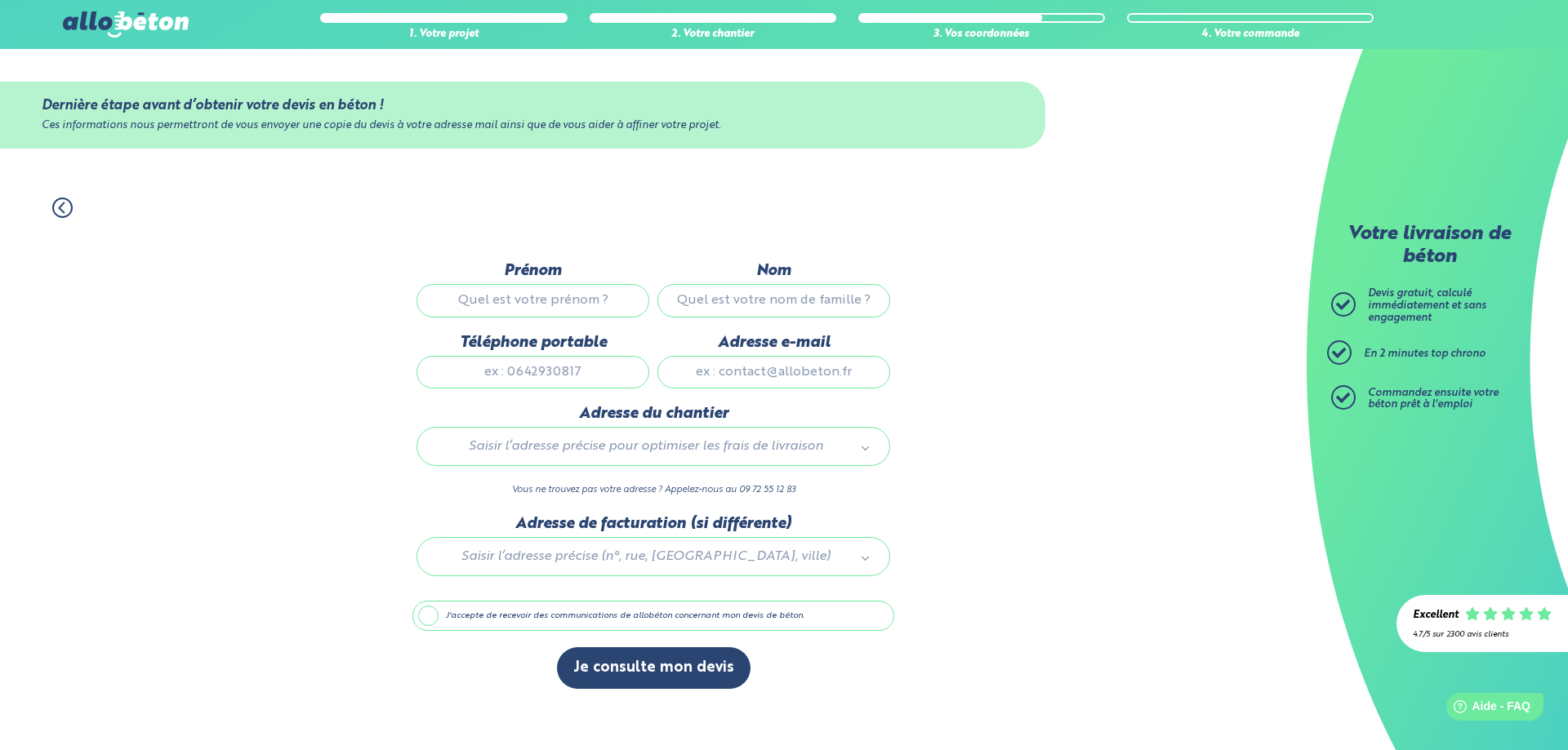
click at [505, 311] on input "Prénom" at bounding box center [533, 301] width 233 height 33
click at [126, 25] on img at bounding box center [126, 24] width 126 height 26
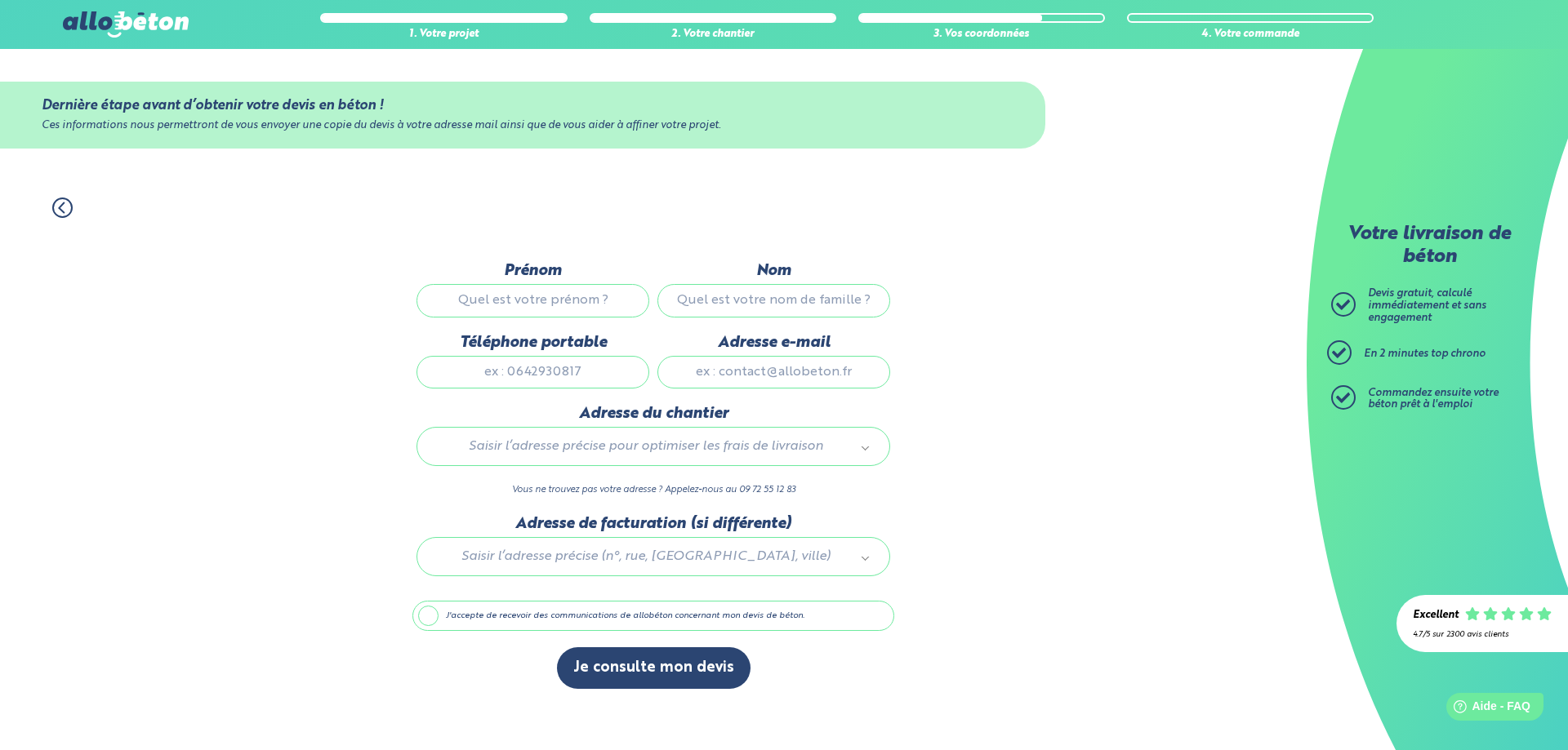
click at [577, 281] on div "Prénom" at bounding box center [533, 297] width 241 height 71
click at [572, 296] on input "Prénom" at bounding box center [533, 301] width 233 height 33
type input "rudolf"
type input "CASENTIERI"
type input "0630304145"
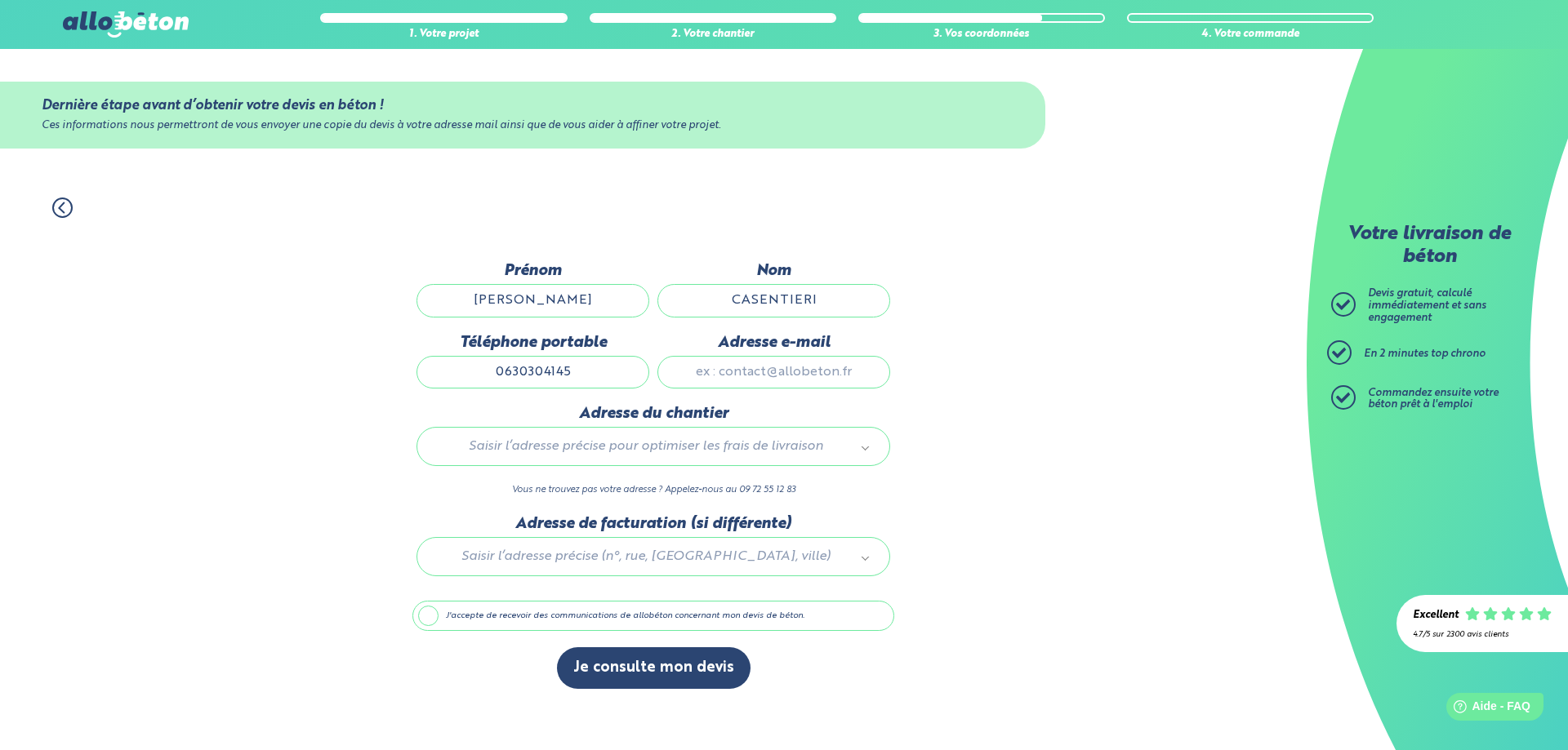
type input "rudolf33@gmail.com"
type input "6"
click at [523, 488] on input "6" at bounding box center [653, 481] width 450 height 23
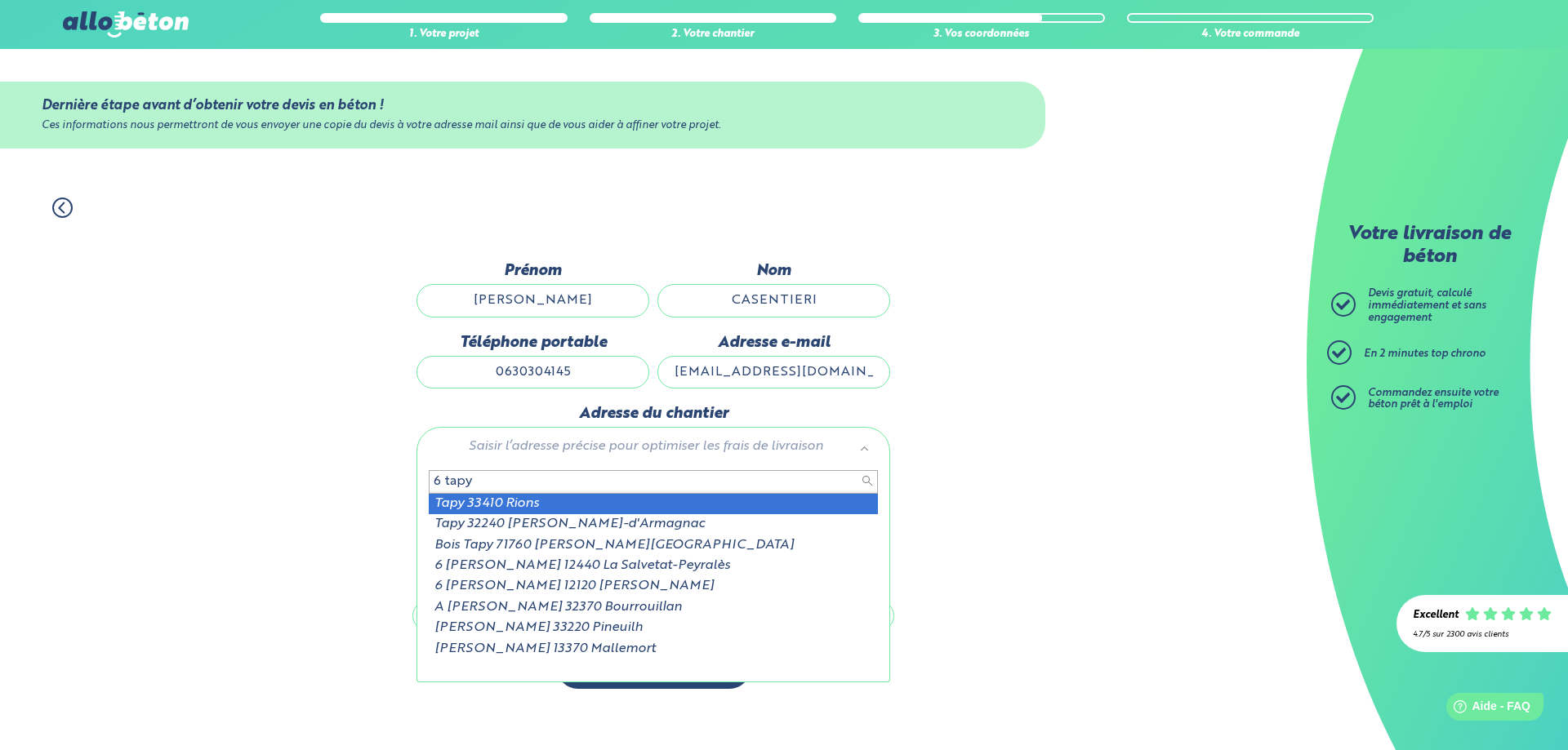
type input "6 tapy"
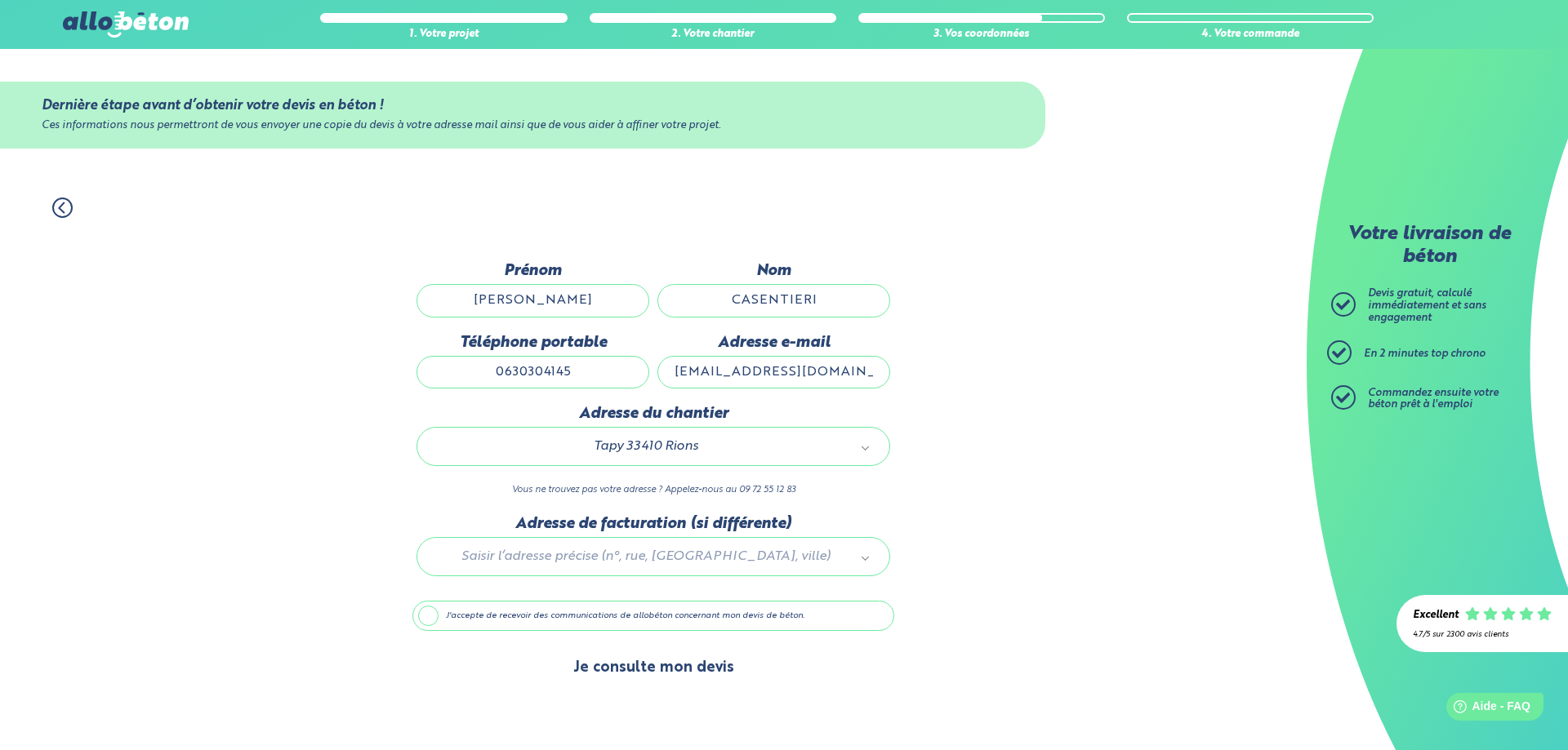
click at [658, 676] on button "Je consulte mon devis" at bounding box center [653, 668] width 193 height 41
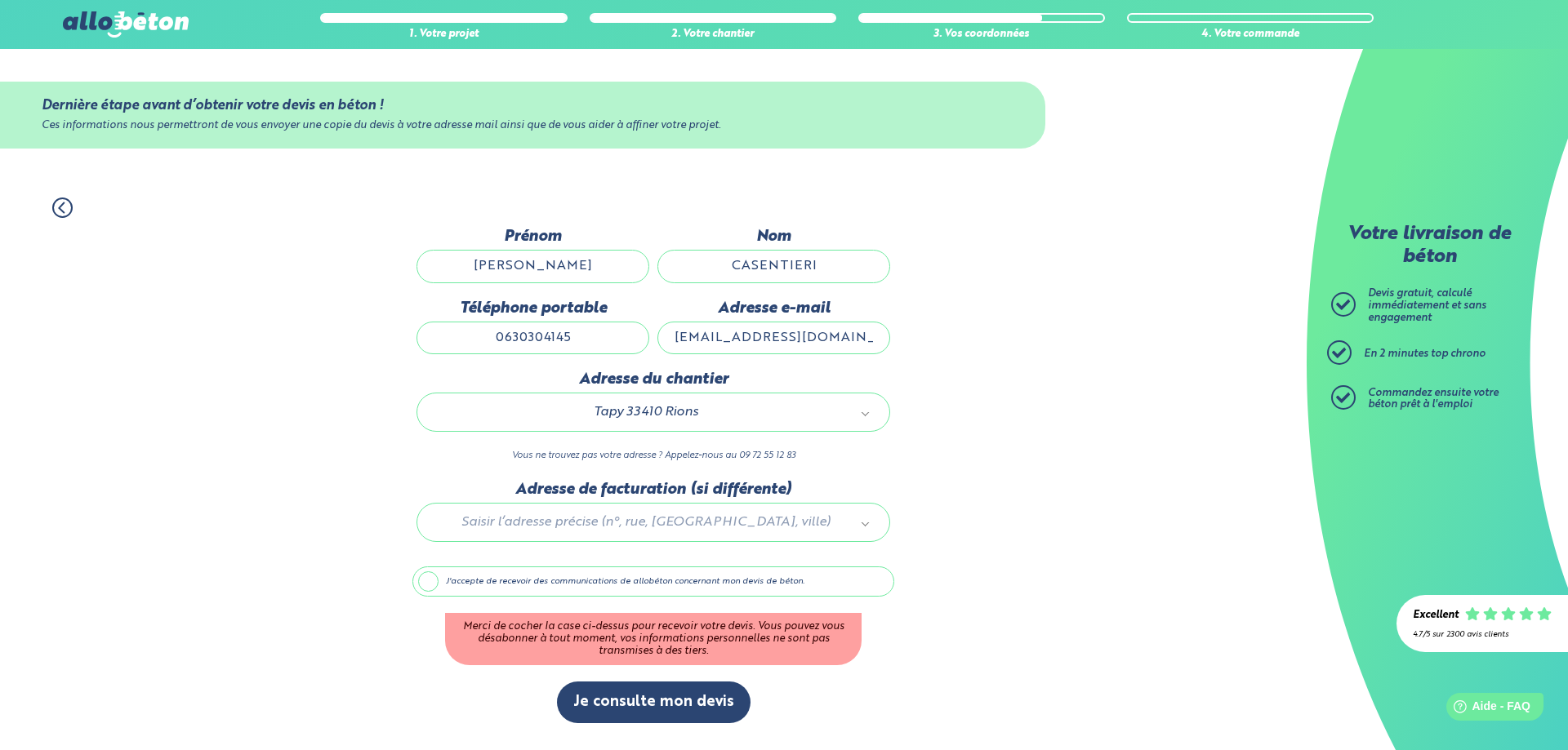
click at [431, 578] on label "J'accepte de recevoir des communications de allobéton concernant mon devis de b…" at bounding box center [653, 582] width 482 height 31
click at [0, 0] on input "J'accepte de recevoir des communications de allobéton concernant mon devis de b…" at bounding box center [0, 0] width 0 height 0
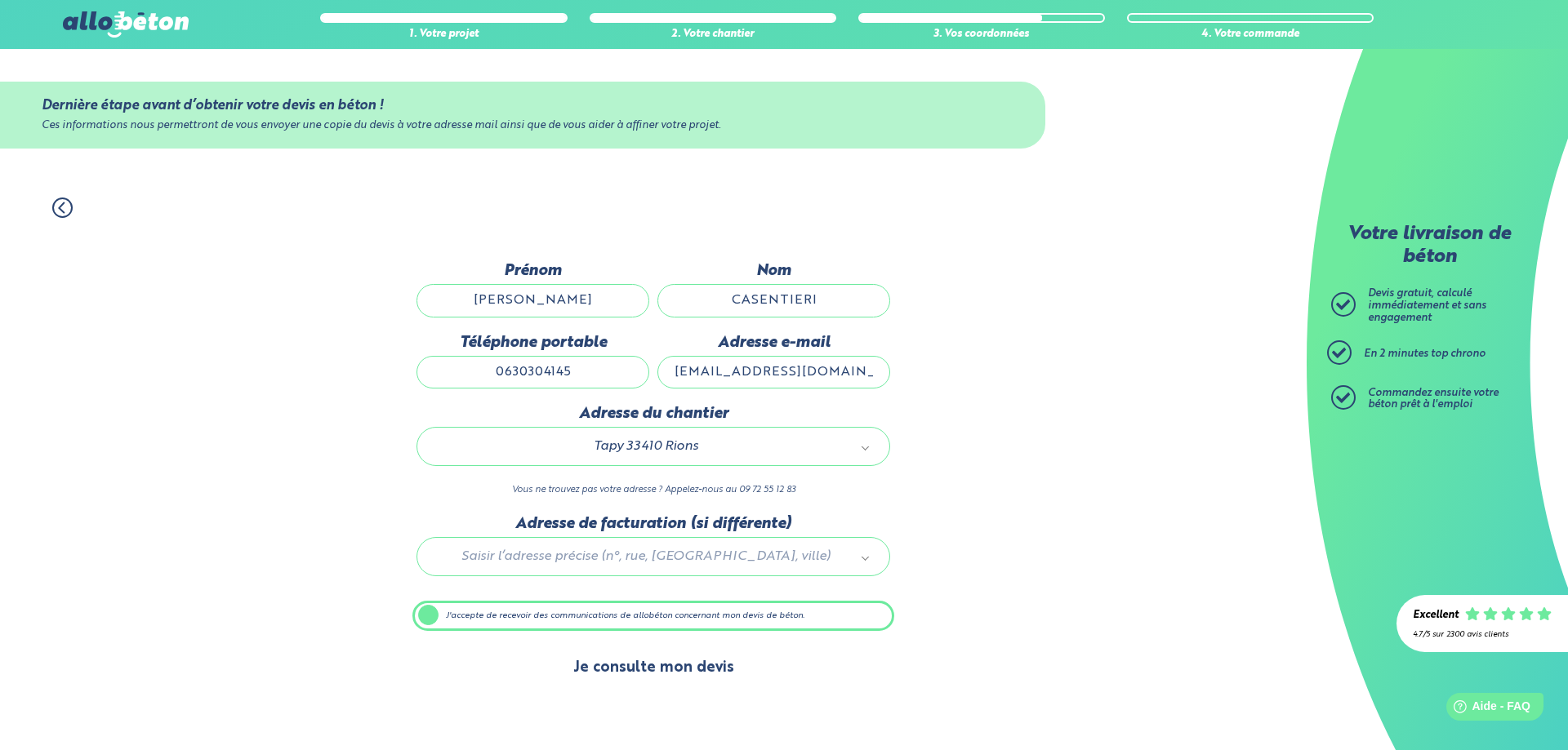
click at [680, 672] on button "Je consulte mon devis" at bounding box center [653, 668] width 193 height 41
